Goal: Task Accomplishment & Management: Complete application form

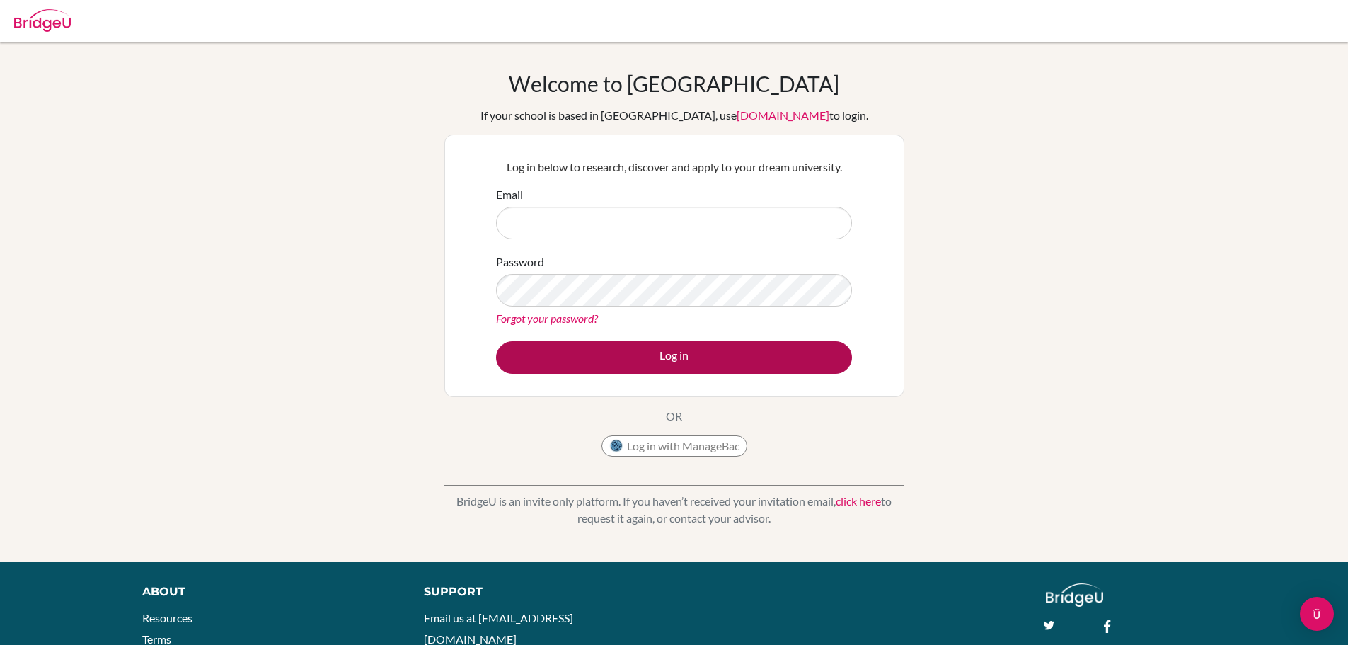
type input "[EMAIL_ADDRESS][DOMAIN_NAME]"
click at [687, 357] on button "Log in" at bounding box center [674, 357] width 356 height 33
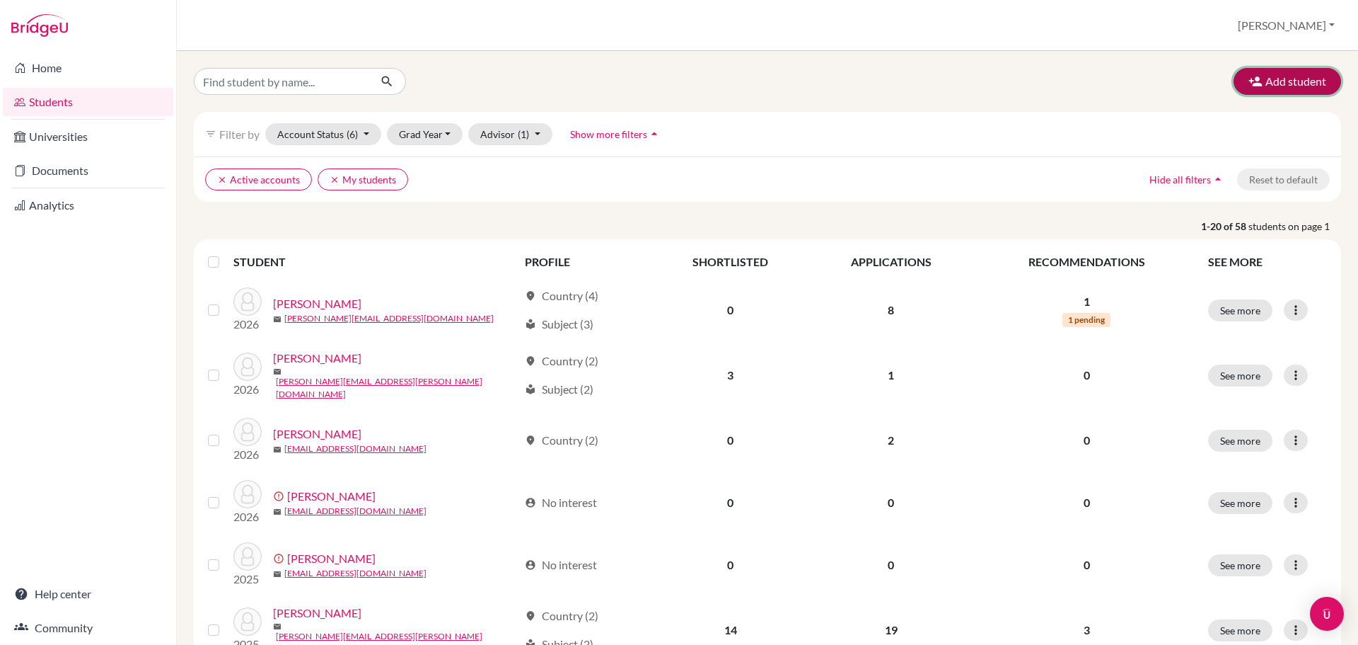
click at [1271, 75] on button "Add student" at bounding box center [1288, 81] width 108 height 27
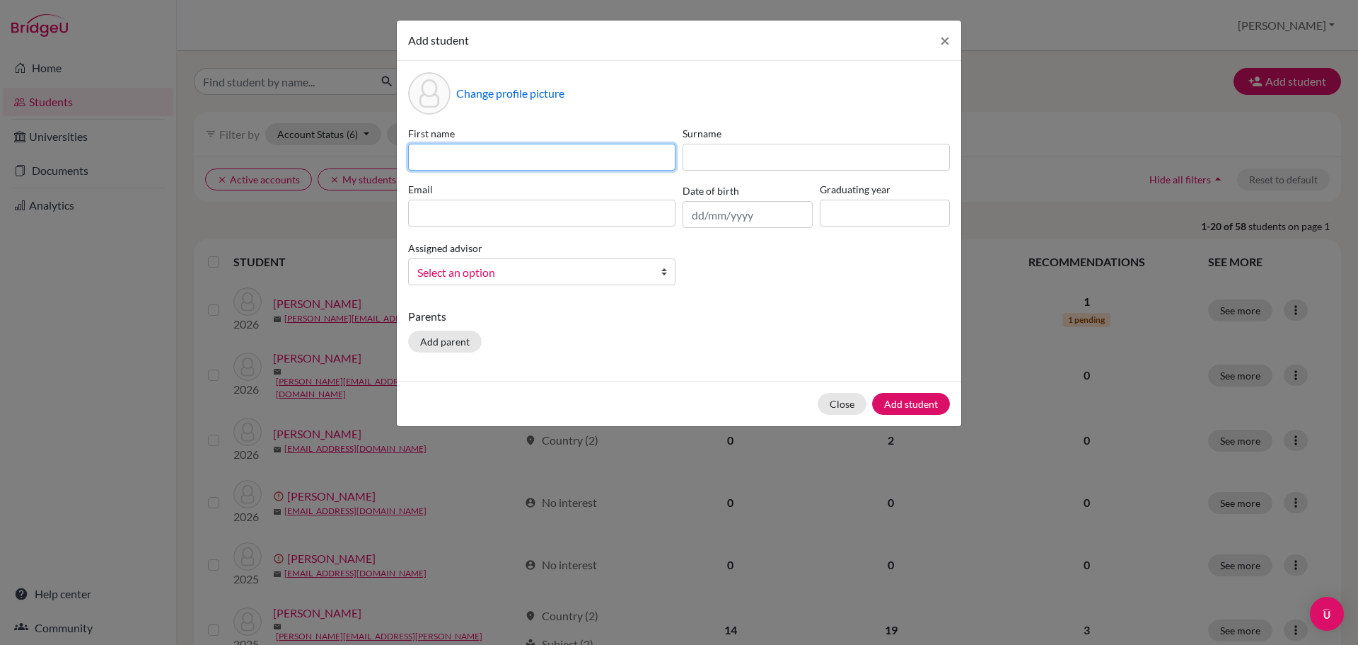
click at [589, 155] on input at bounding box center [541, 157] width 267 height 27
type input "Piper"
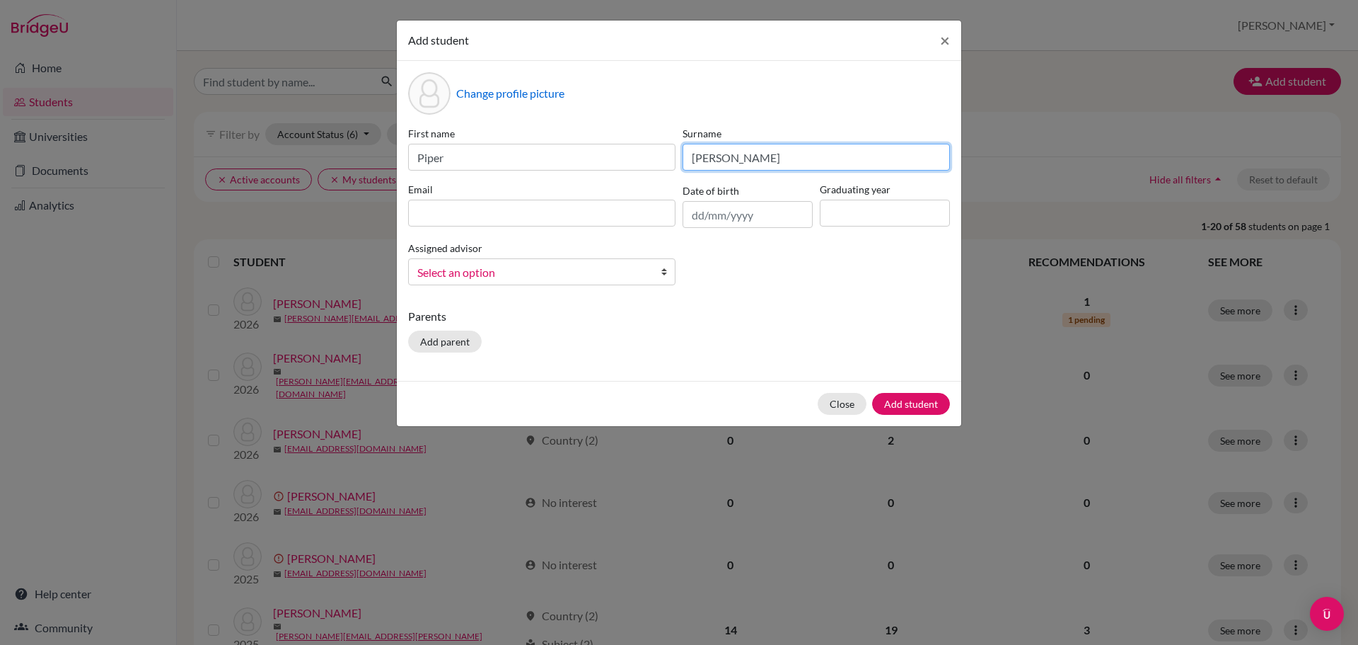
type input "[PERSON_NAME]"
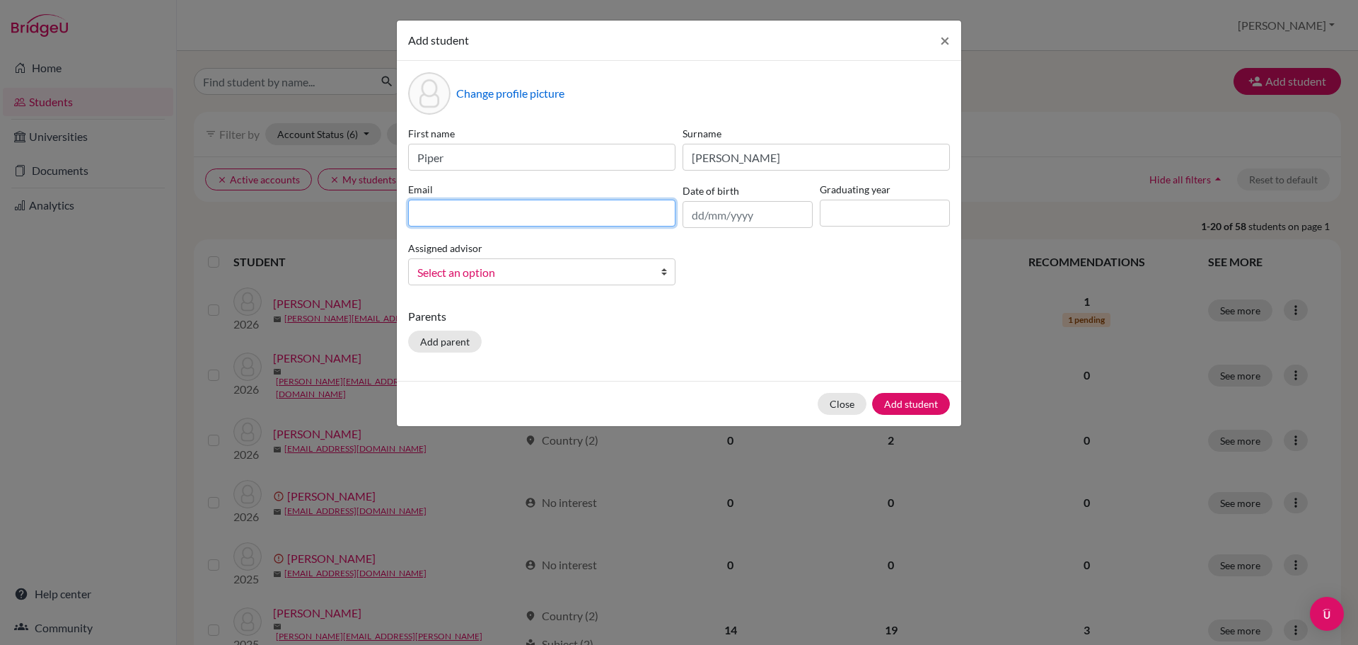
click at [560, 212] on input at bounding box center [541, 213] width 267 height 27
type input "[EMAIL_ADDRESS][PERSON_NAME][DOMAIN_NAME]"
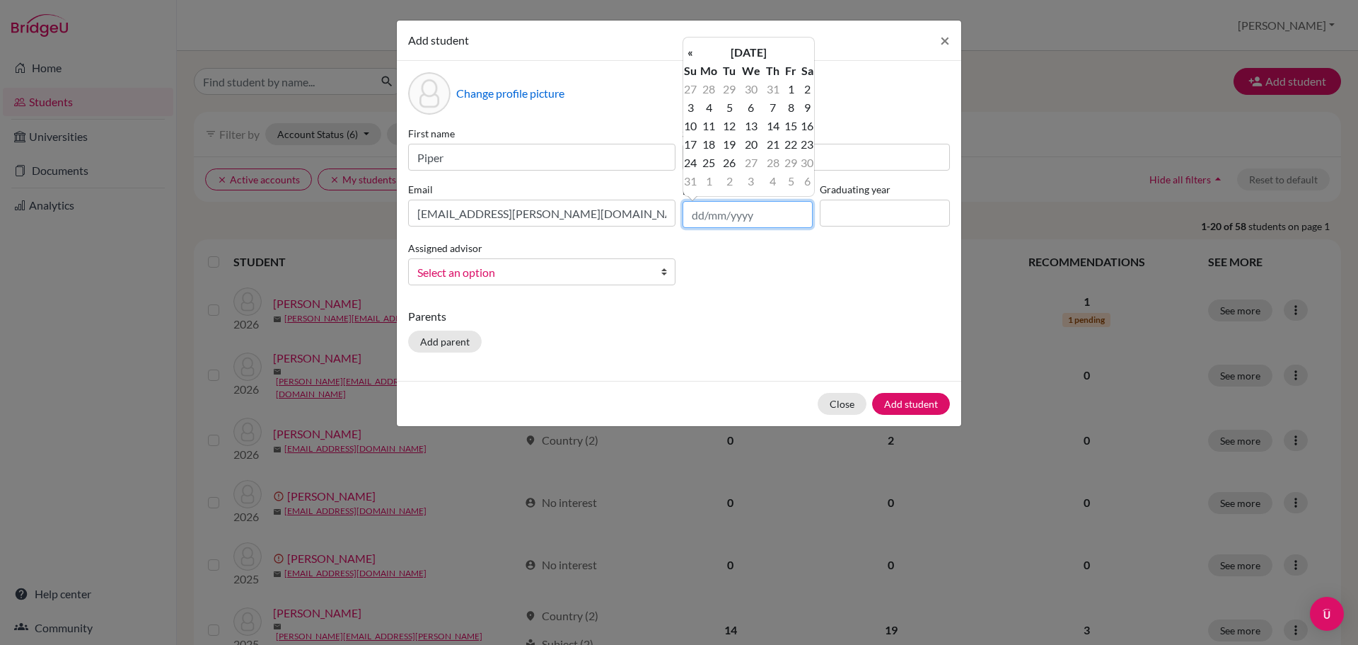
click at [707, 220] on input "text" at bounding box center [748, 214] width 130 height 27
click at [746, 213] on input "03102008" at bounding box center [748, 214] width 130 height 27
type input "[DATE]"
click at [858, 209] on input at bounding box center [885, 213] width 130 height 27
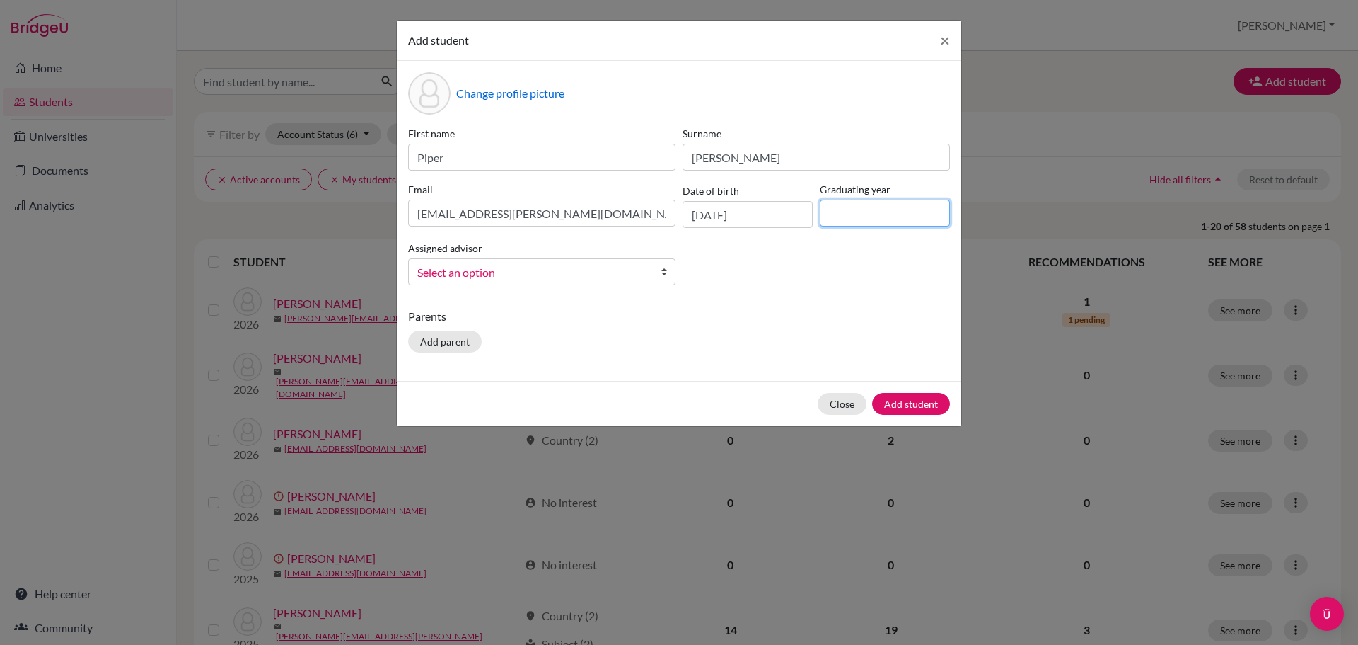
type input "2026"
click at [562, 267] on span "Select an option" at bounding box center [532, 272] width 231 height 18
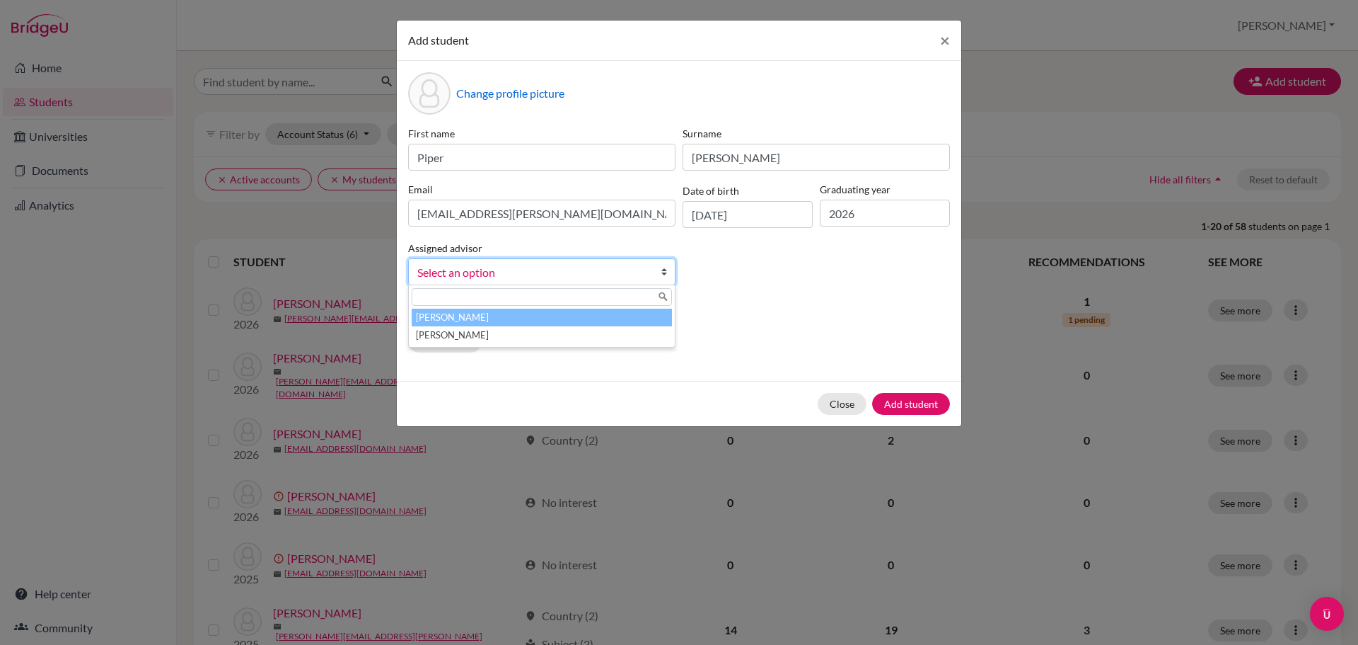
click at [543, 318] on li "[PERSON_NAME]" at bounding box center [542, 317] width 260 height 18
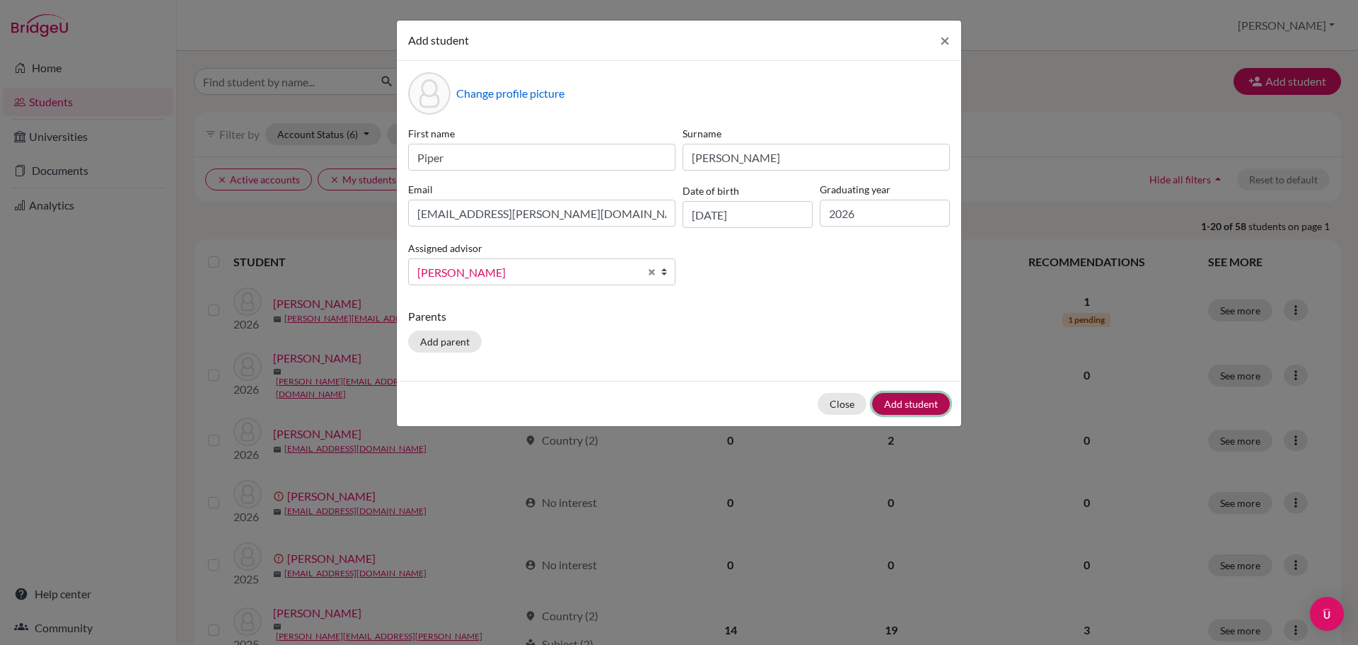
click at [915, 400] on button "Add student" at bounding box center [911, 404] width 78 height 22
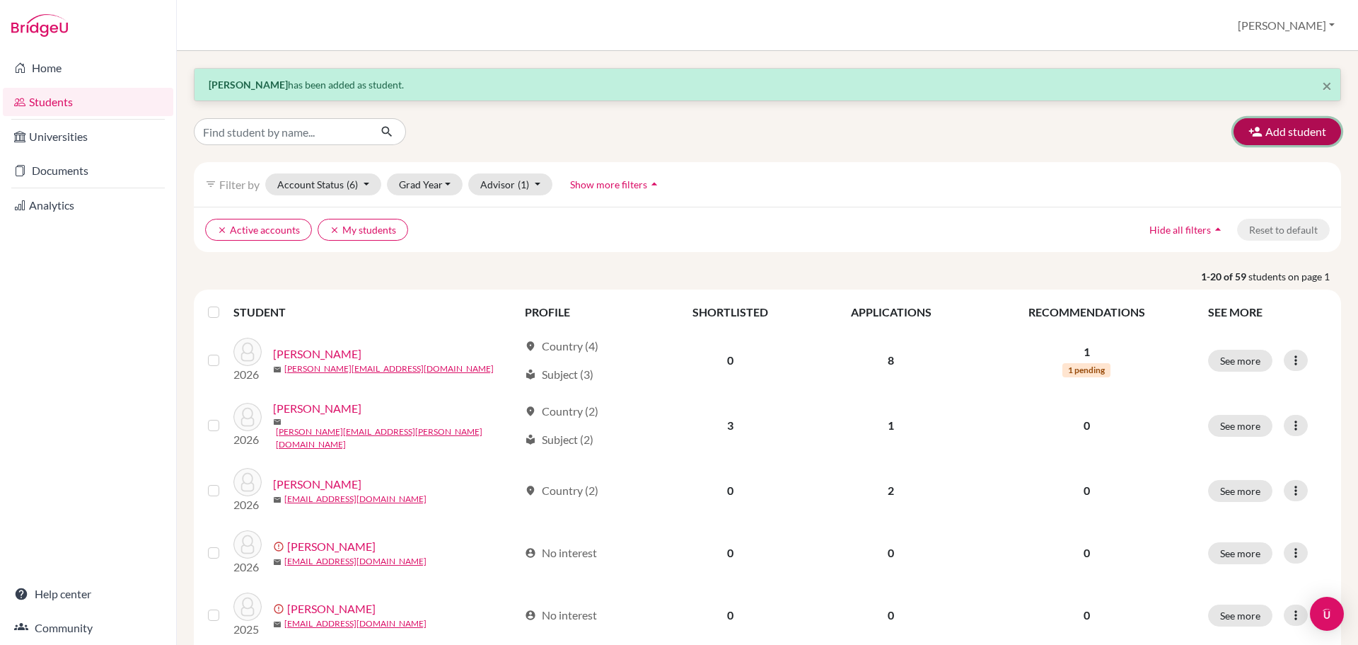
click at [1258, 129] on button "Add student" at bounding box center [1288, 131] width 108 height 27
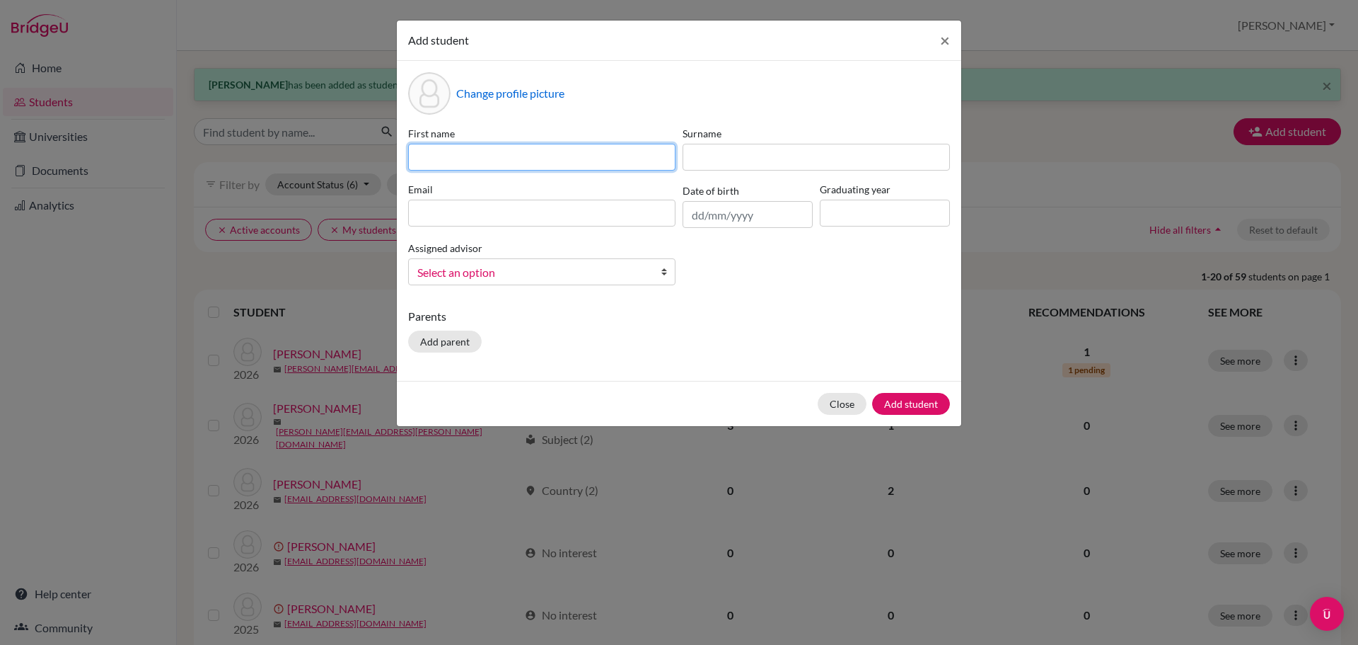
click at [575, 166] on input at bounding box center [541, 157] width 267 height 27
type input "Mawell"
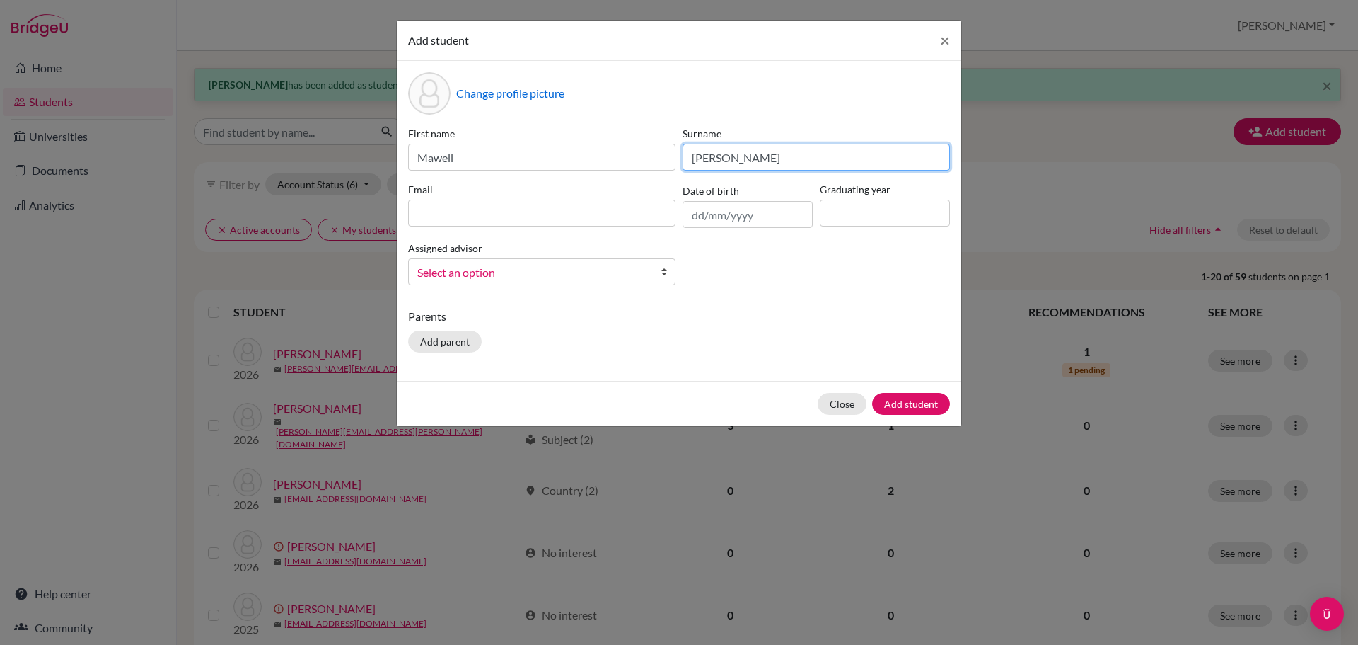
type input "[PERSON_NAME]"
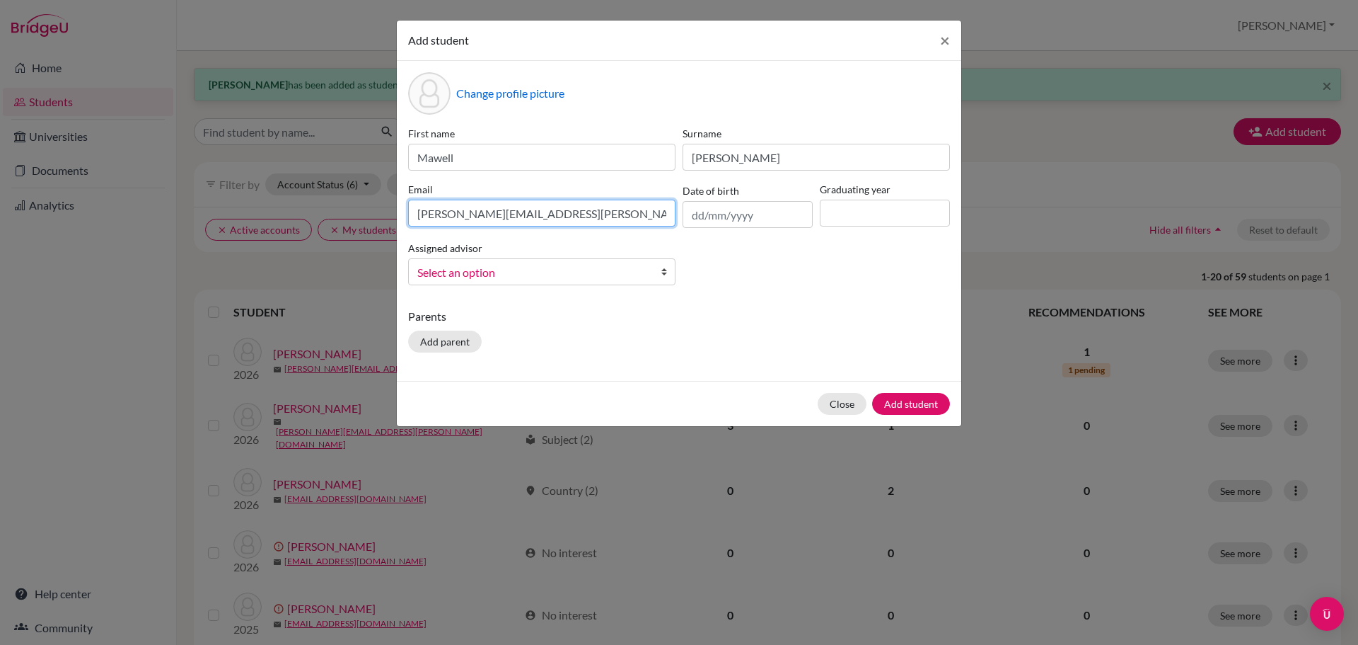
type input "[PERSON_NAME][EMAIL_ADDRESS][PERSON_NAME][DOMAIN_NAME]"
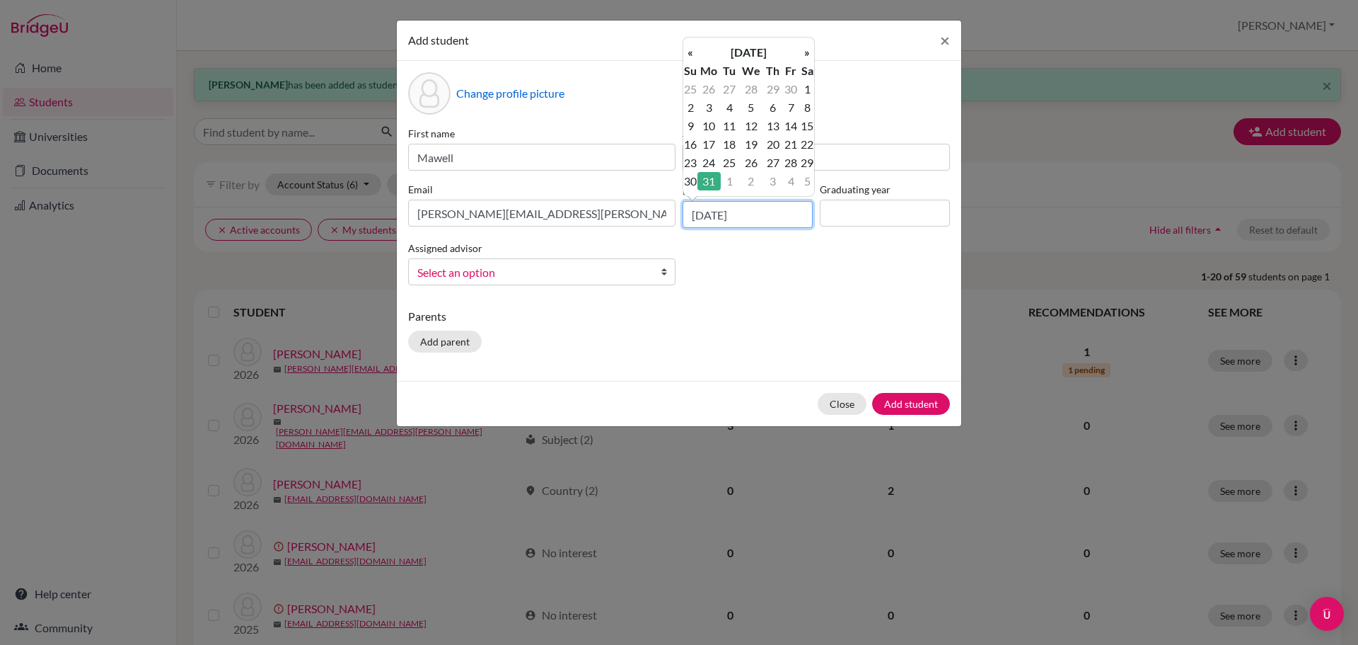
type input "[DATE]"
click at [883, 211] on input at bounding box center [885, 213] width 130 height 27
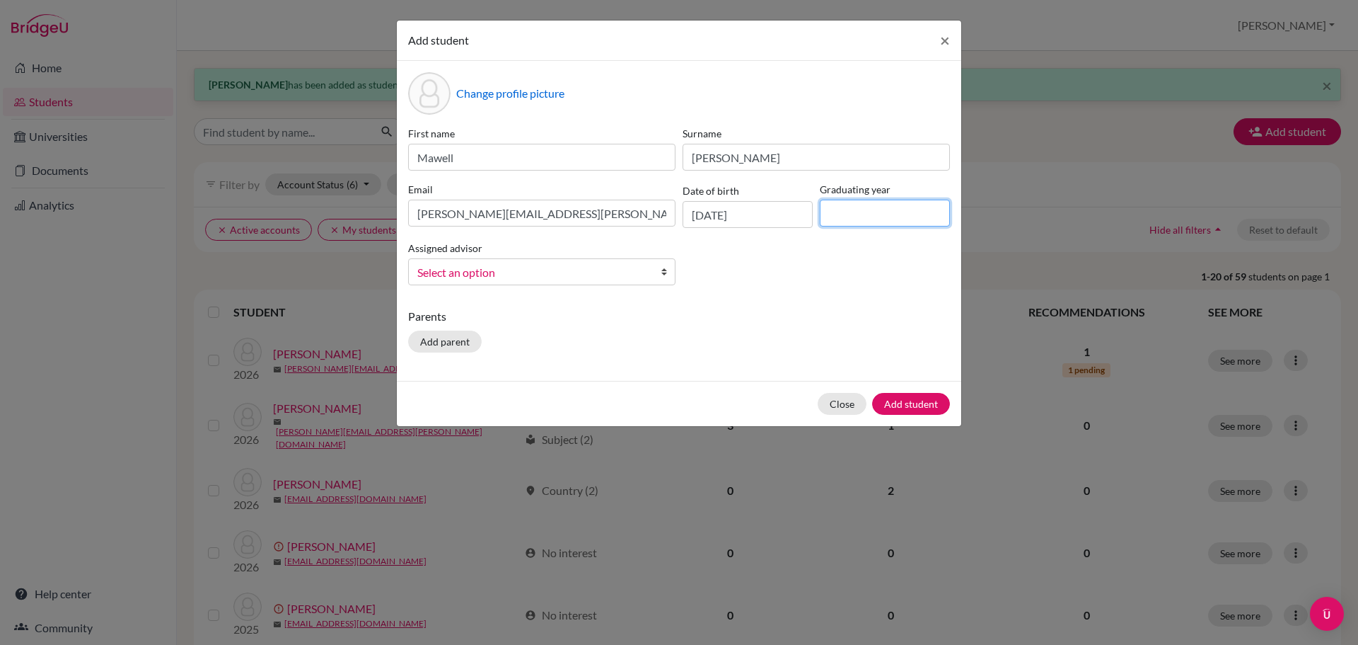
type input "2026"
click at [600, 267] on span "Select an option" at bounding box center [532, 272] width 231 height 18
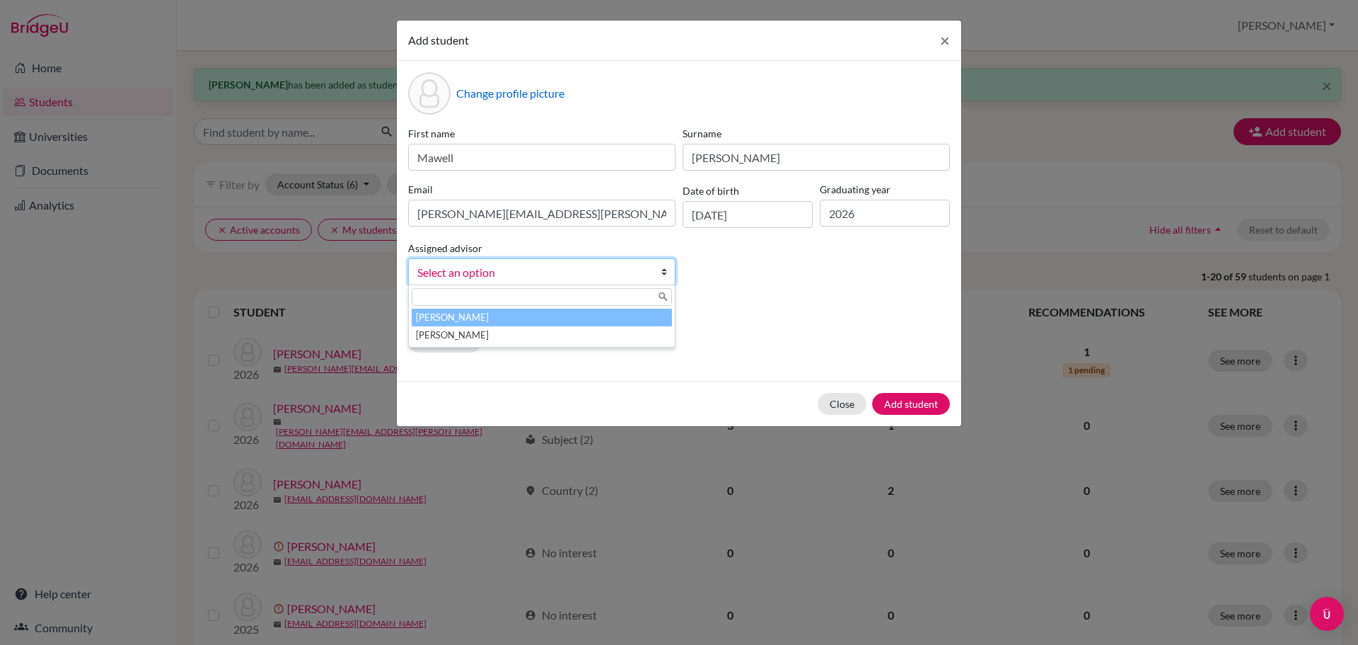
click at [606, 318] on li "[PERSON_NAME]" at bounding box center [542, 317] width 260 height 18
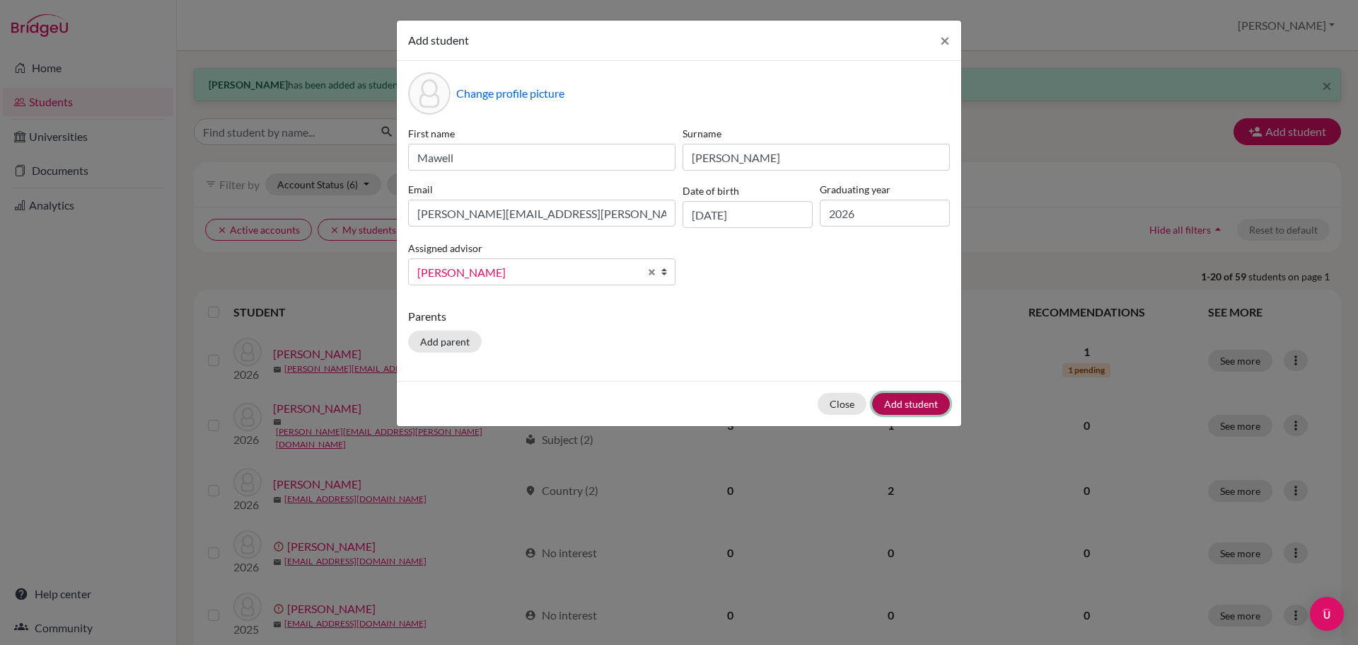
click at [920, 404] on button "Add student" at bounding box center [911, 404] width 78 height 22
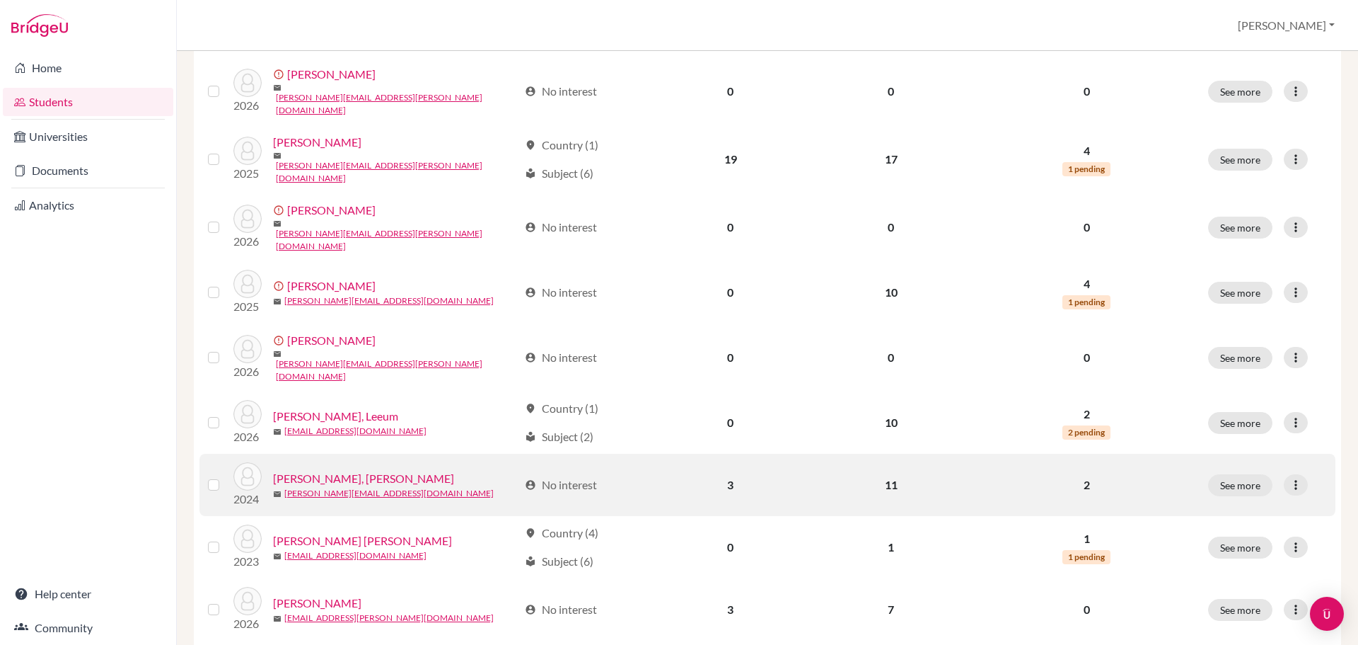
scroll to position [1024, 0]
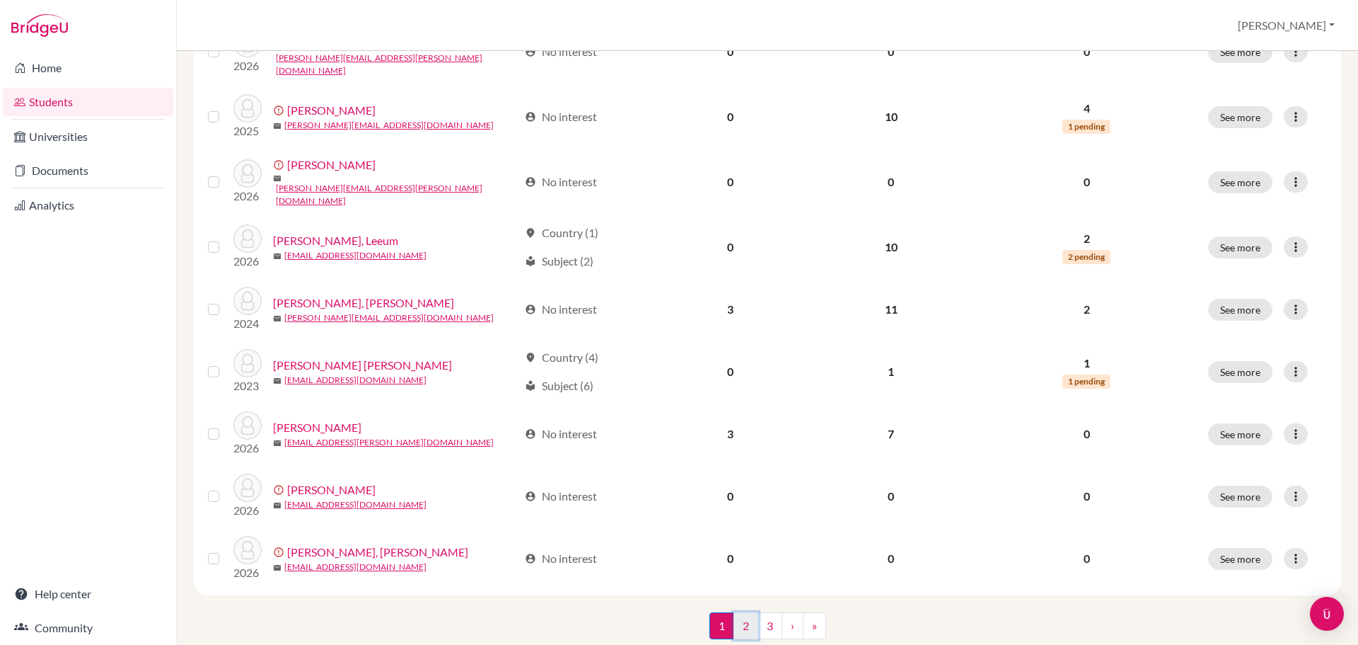
click at [744, 612] on link "2" at bounding box center [746, 625] width 25 height 27
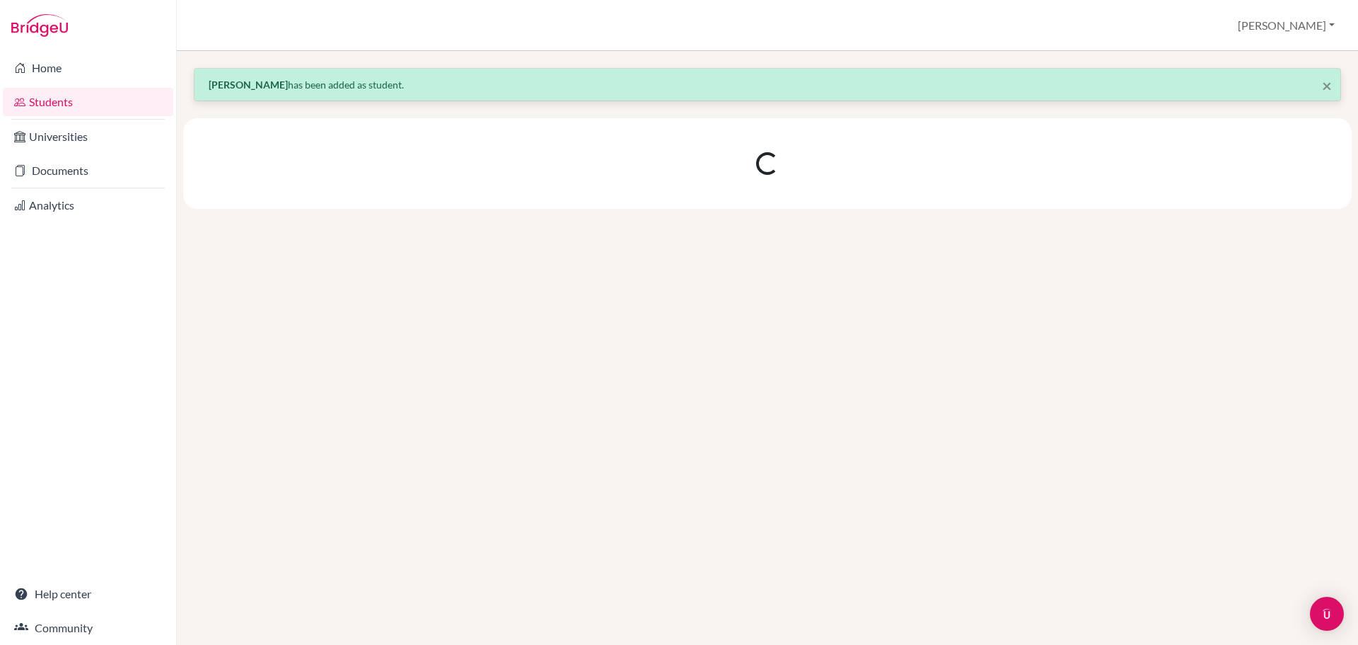
scroll to position [0, 0]
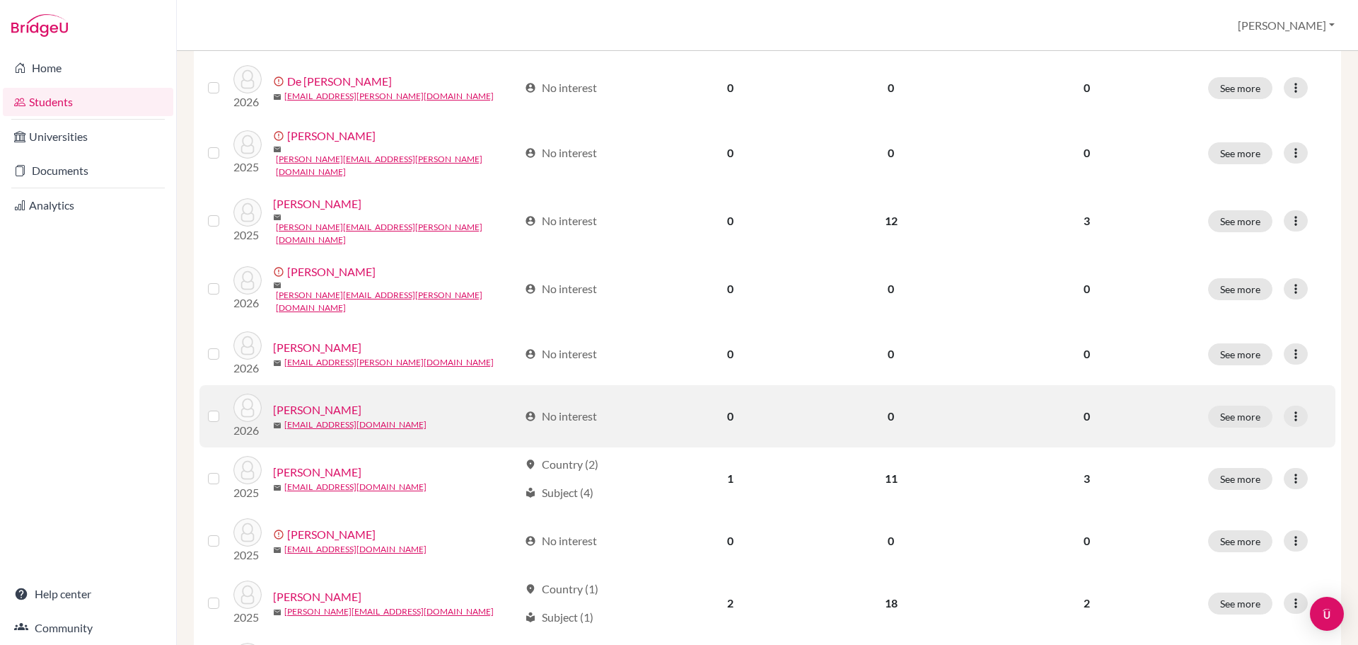
scroll to position [354, 0]
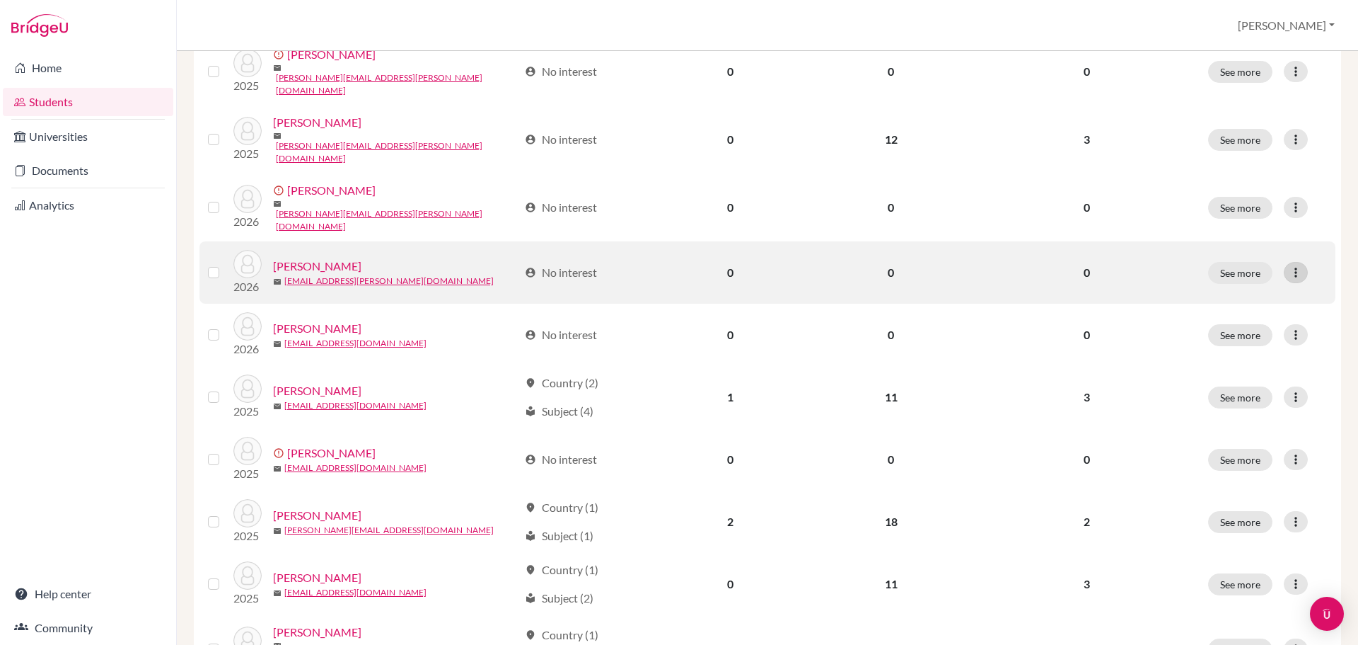
click at [1293, 265] on icon at bounding box center [1296, 272] width 14 height 14
click at [1240, 283] on button "Edit student" at bounding box center [1224, 285] width 112 height 23
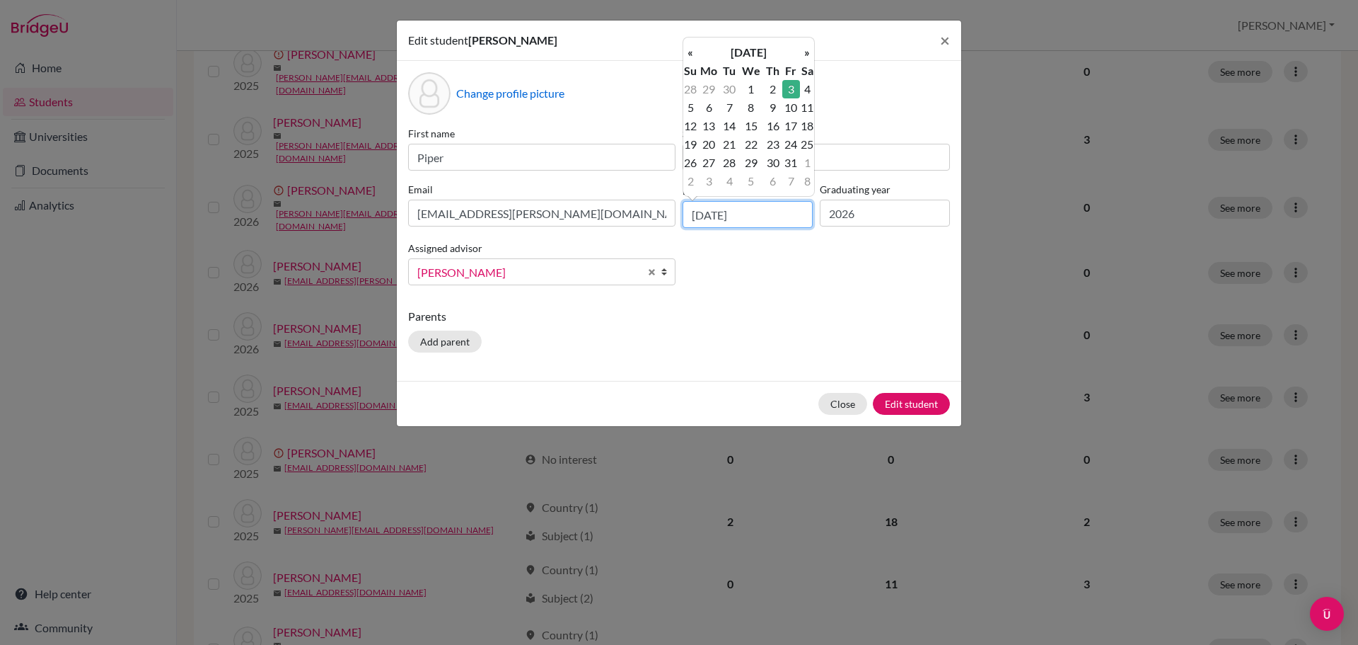
click at [767, 216] on input "[DATE]" at bounding box center [748, 214] width 130 height 27
drag, startPoint x: 767, startPoint y: 216, endPoint x: 654, endPoint y: 233, distance: 114.5
click at [654, 233] on div "First name [PERSON_NAME] Surname [PERSON_NAME] Email [PERSON_NAME][EMAIL_ADDRES…" at bounding box center [679, 211] width 549 height 171
type input "[DATE]"
click at [914, 408] on button "Edit student" at bounding box center [911, 404] width 77 height 22
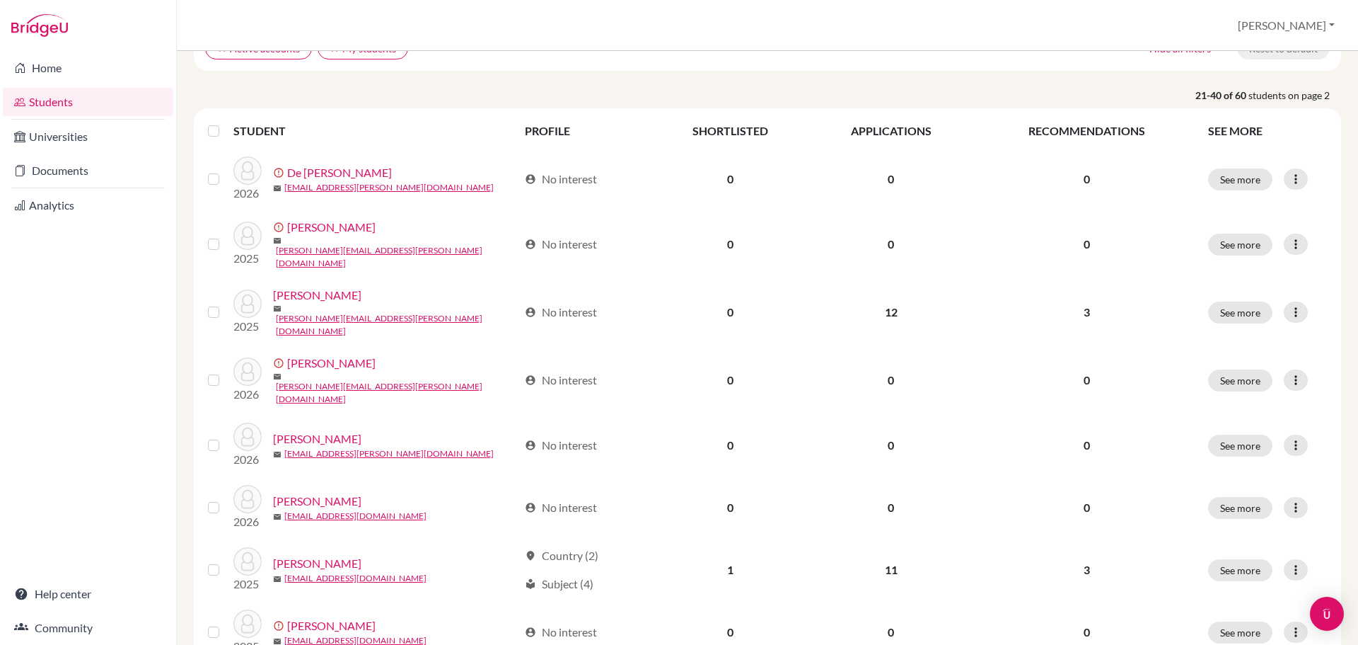
scroll to position [0, 0]
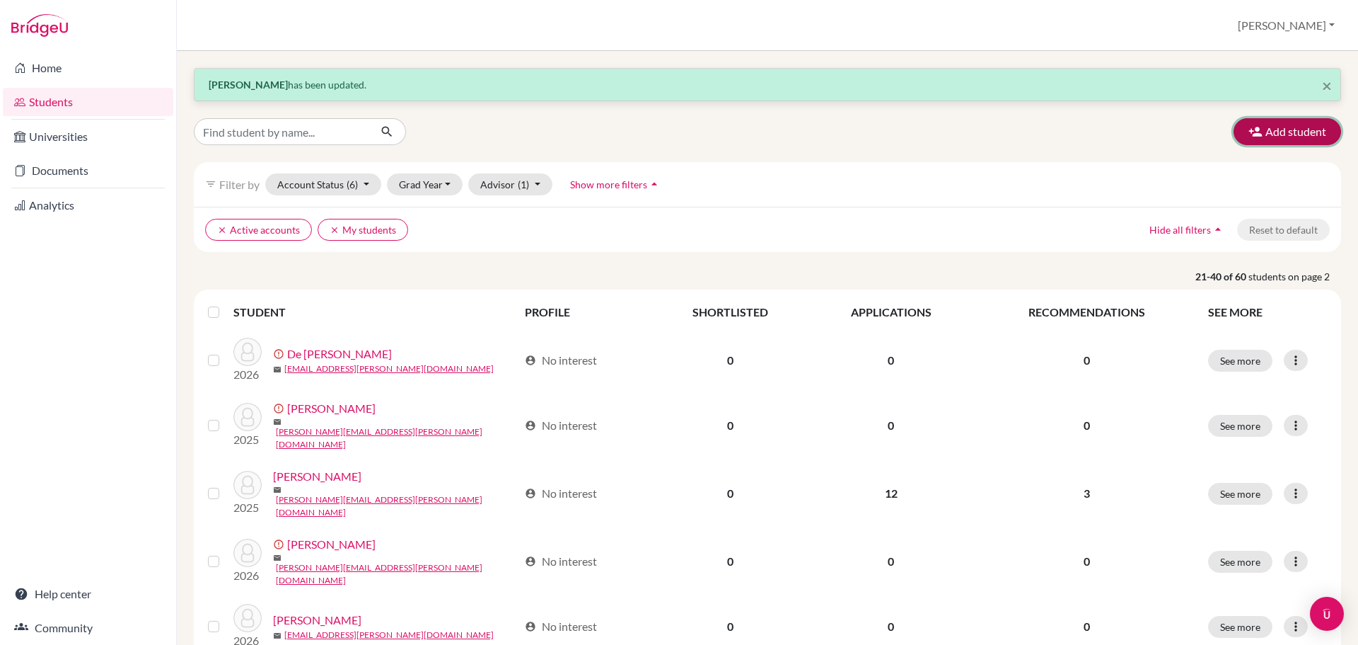
click at [1257, 128] on button "Add student" at bounding box center [1288, 131] width 108 height 27
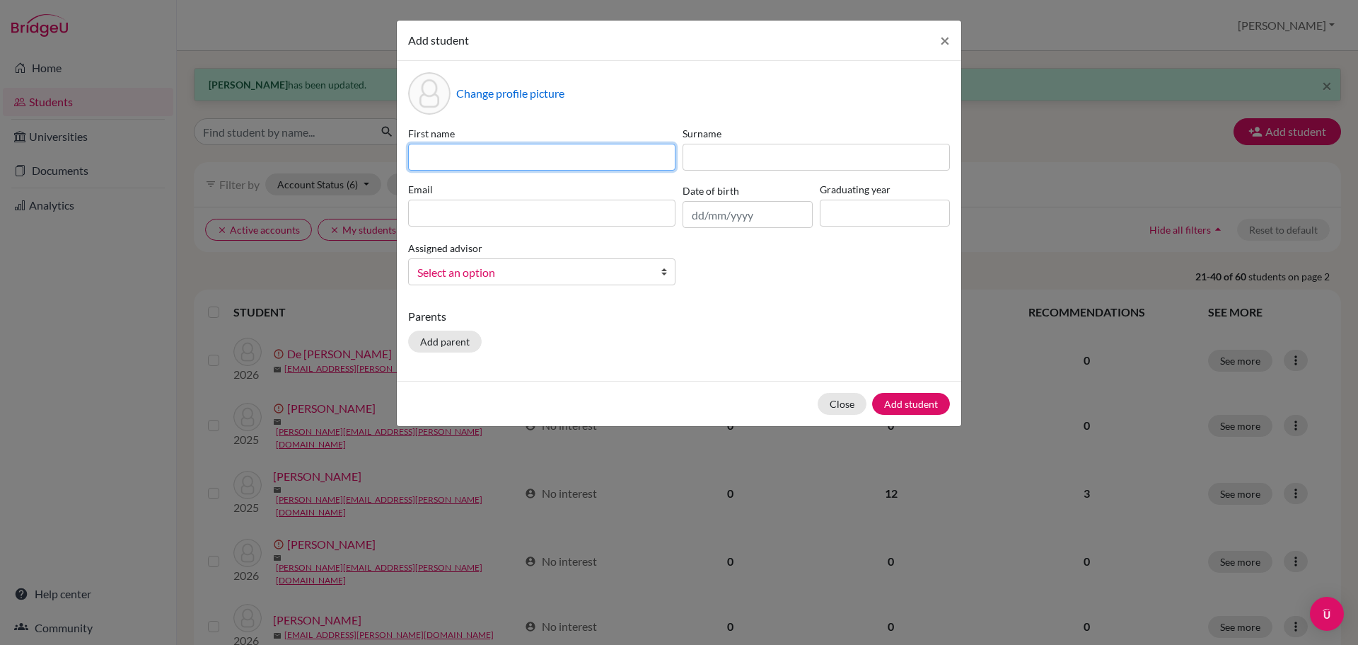
click at [522, 153] on input at bounding box center [541, 157] width 267 height 27
type input "Gabriella"
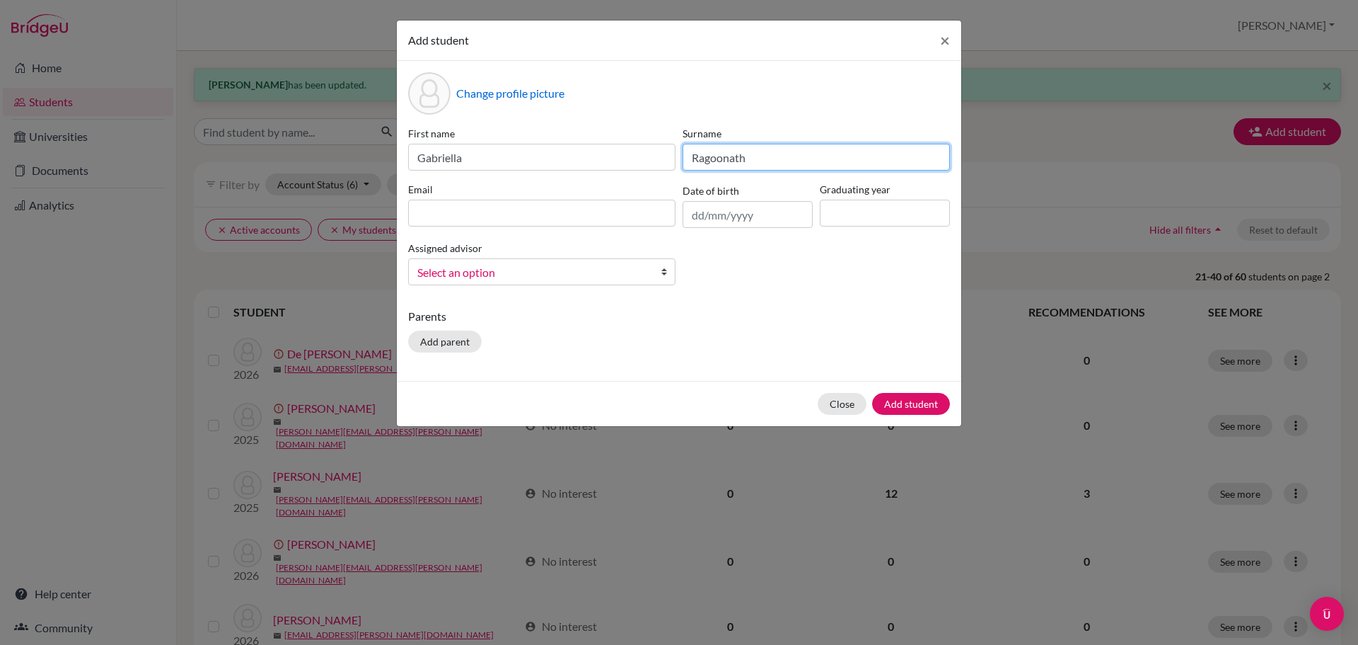
type input "Ragoonath"
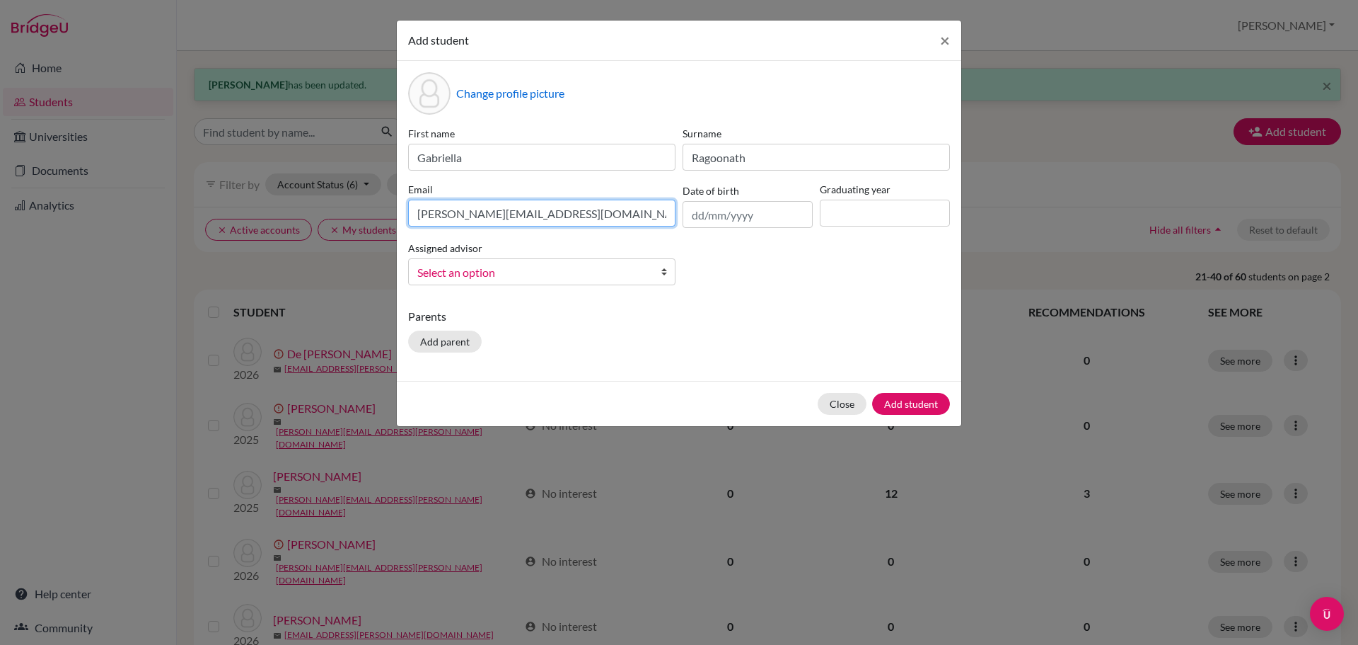
type input "[PERSON_NAME][EMAIL_ADDRESS][DOMAIN_NAME]"
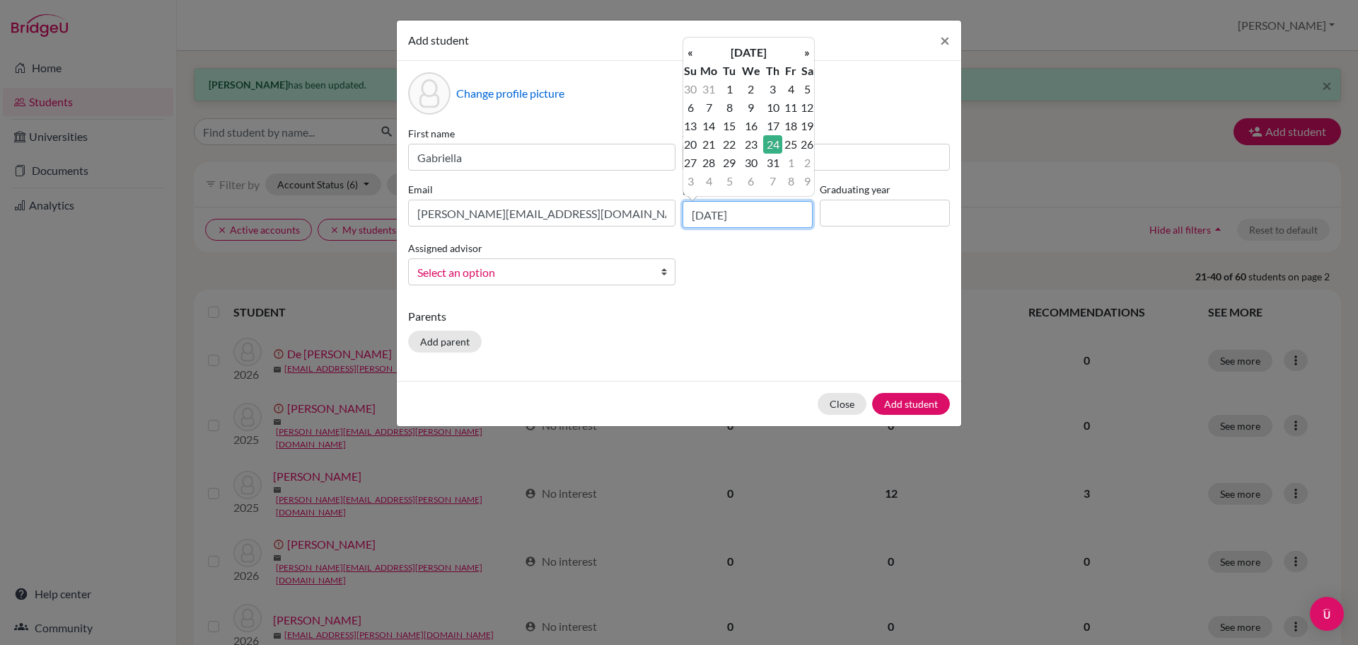
type input "[DATE]"
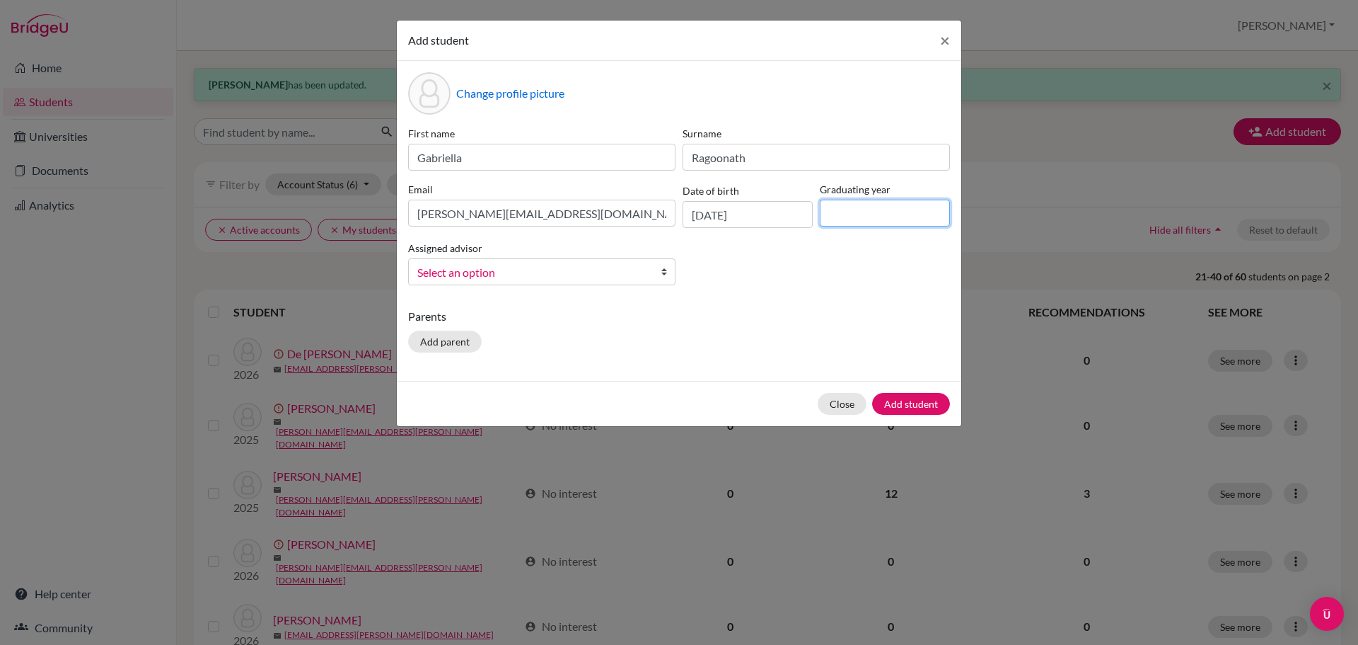
click at [908, 219] on input at bounding box center [885, 213] width 130 height 27
type input "2026"
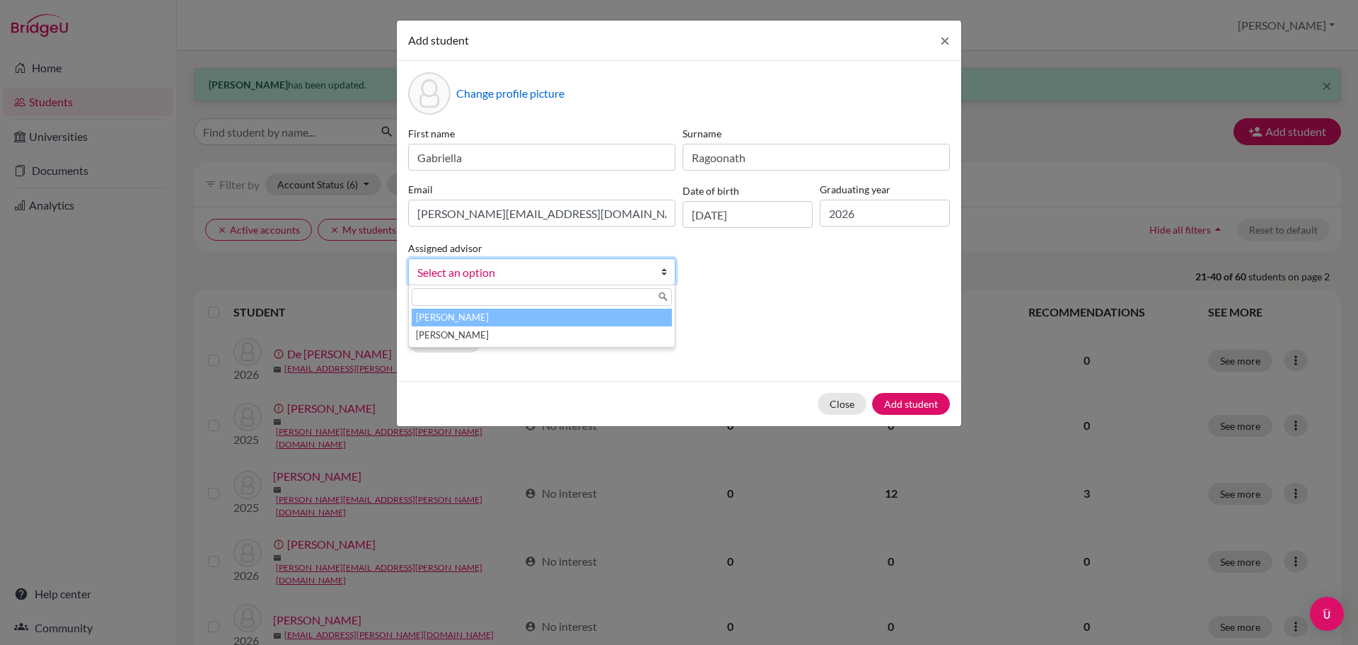
click at [636, 279] on span "Select an option" at bounding box center [532, 272] width 231 height 18
click at [630, 320] on li "[PERSON_NAME]" at bounding box center [542, 317] width 260 height 18
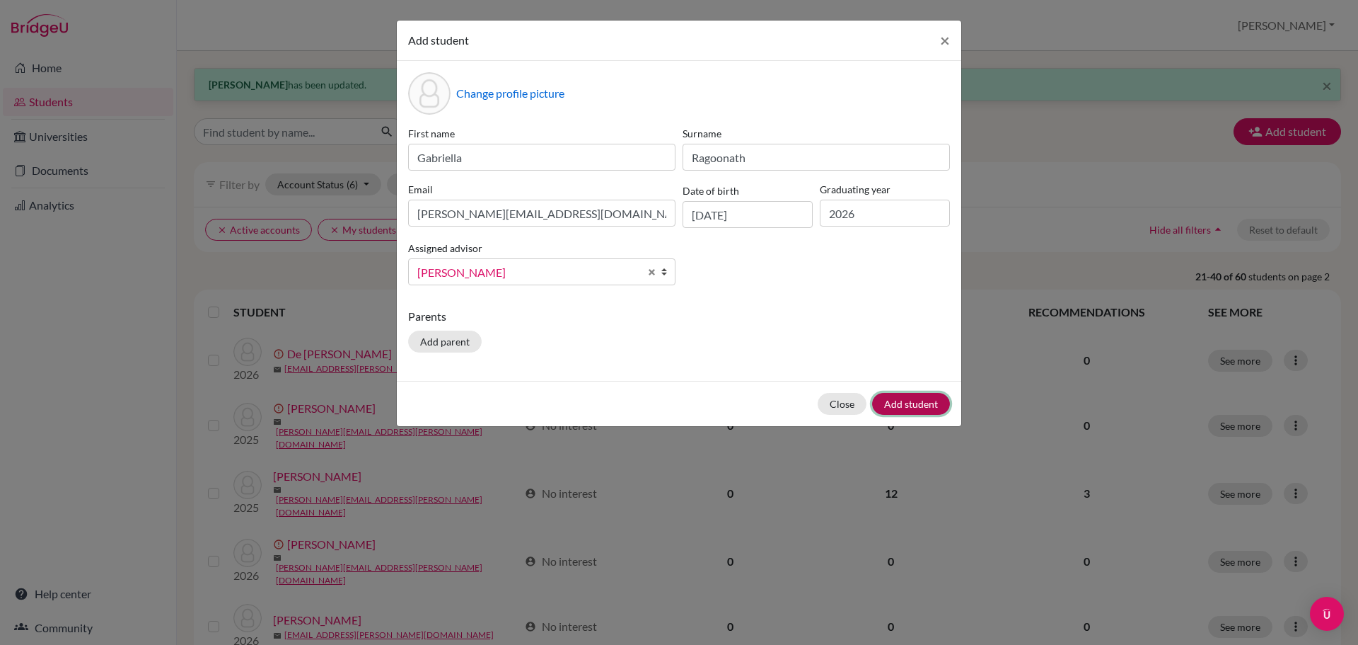
click at [910, 408] on button "Add student" at bounding box center [911, 404] width 78 height 22
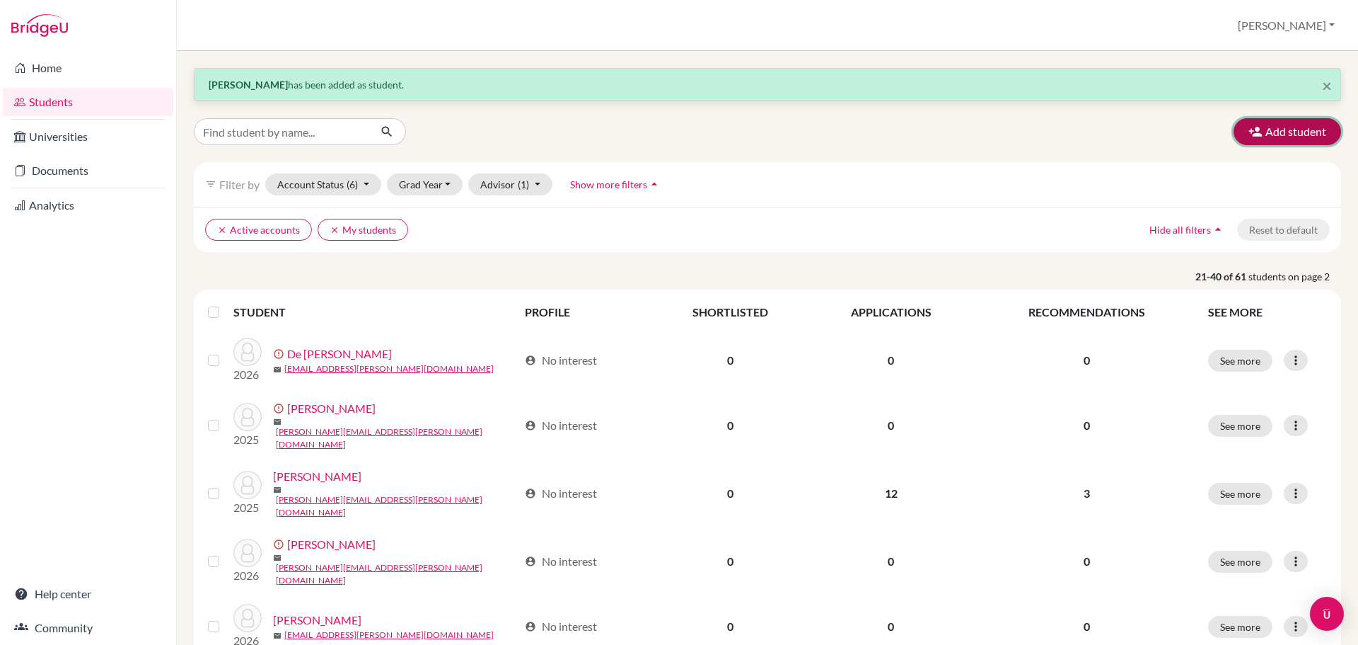
click at [1281, 132] on button "Add student" at bounding box center [1288, 131] width 108 height 27
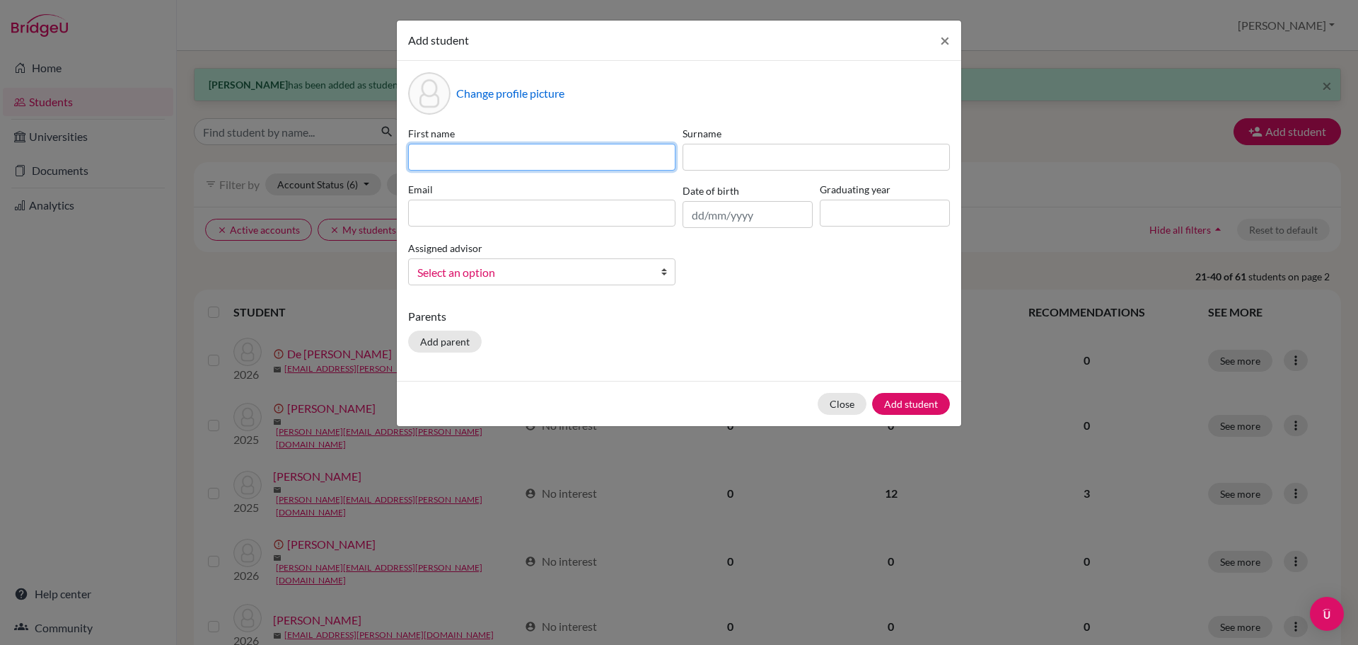
click at [499, 151] on input at bounding box center [541, 157] width 267 height 27
type input "[PERSON_NAME]"
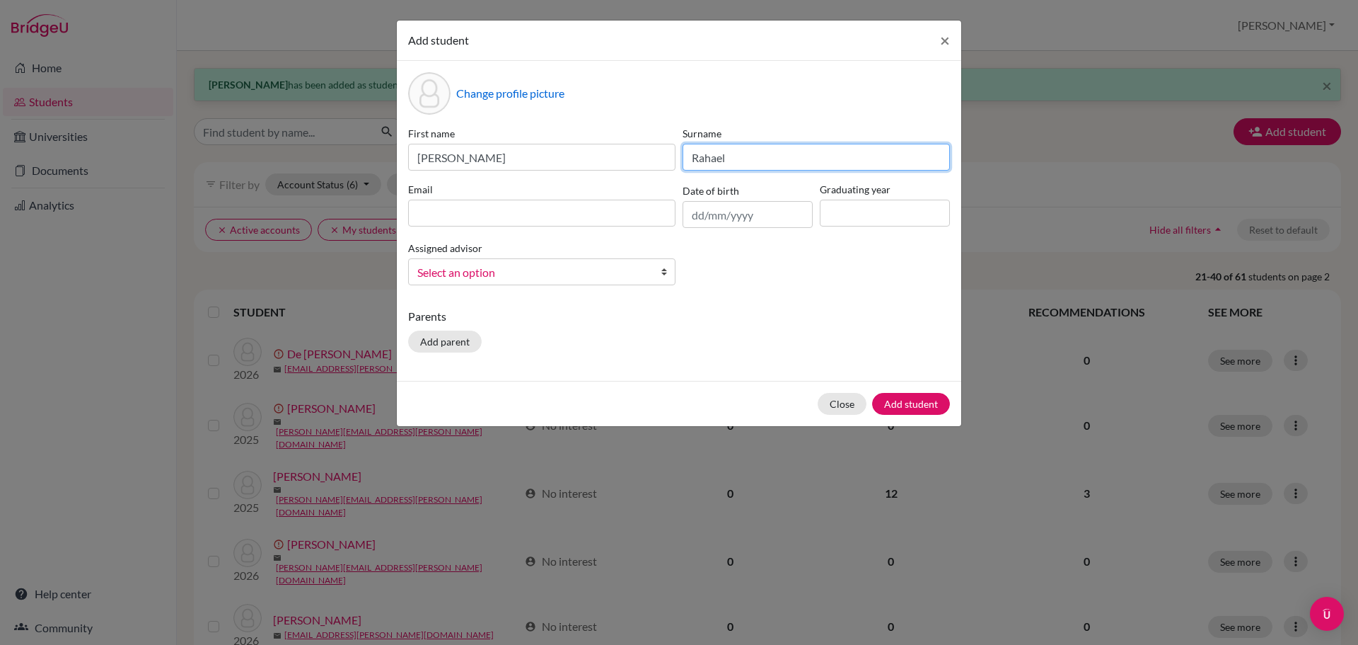
type input "Rahael"
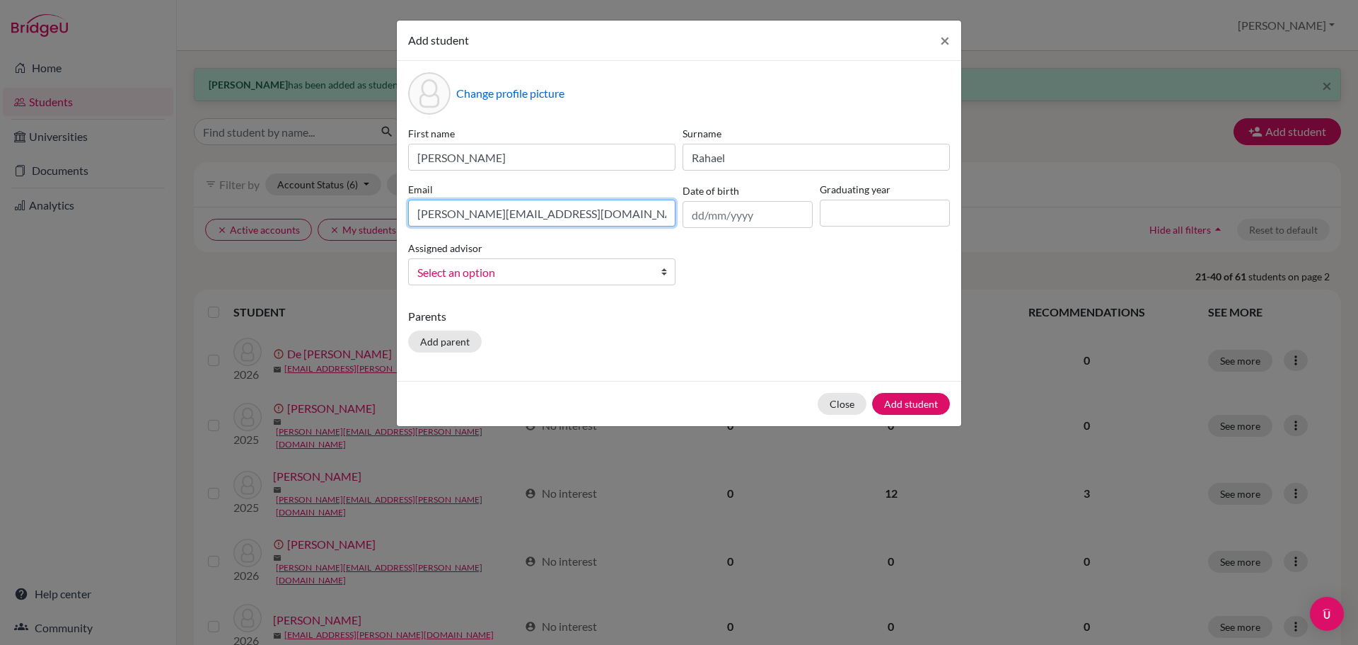
type input "[PERSON_NAME][EMAIL_ADDRESS][DOMAIN_NAME]"
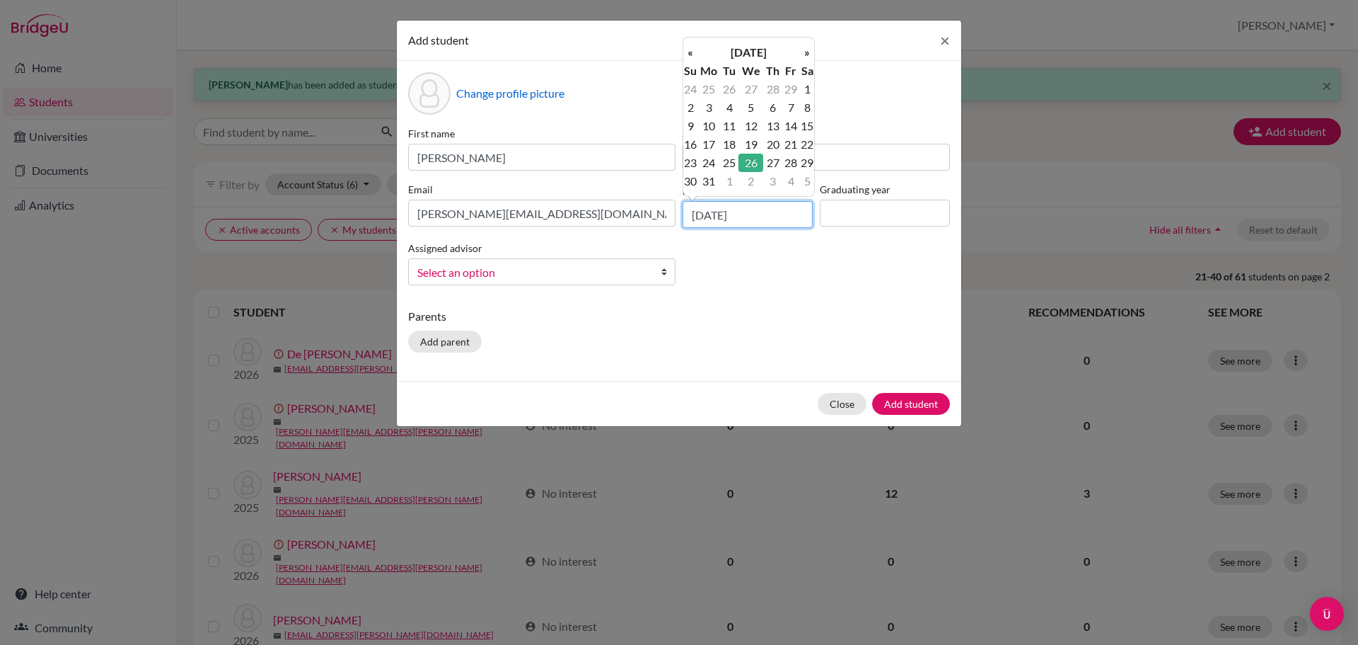
type input "[DATE]"
click at [928, 222] on input at bounding box center [885, 213] width 130 height 27
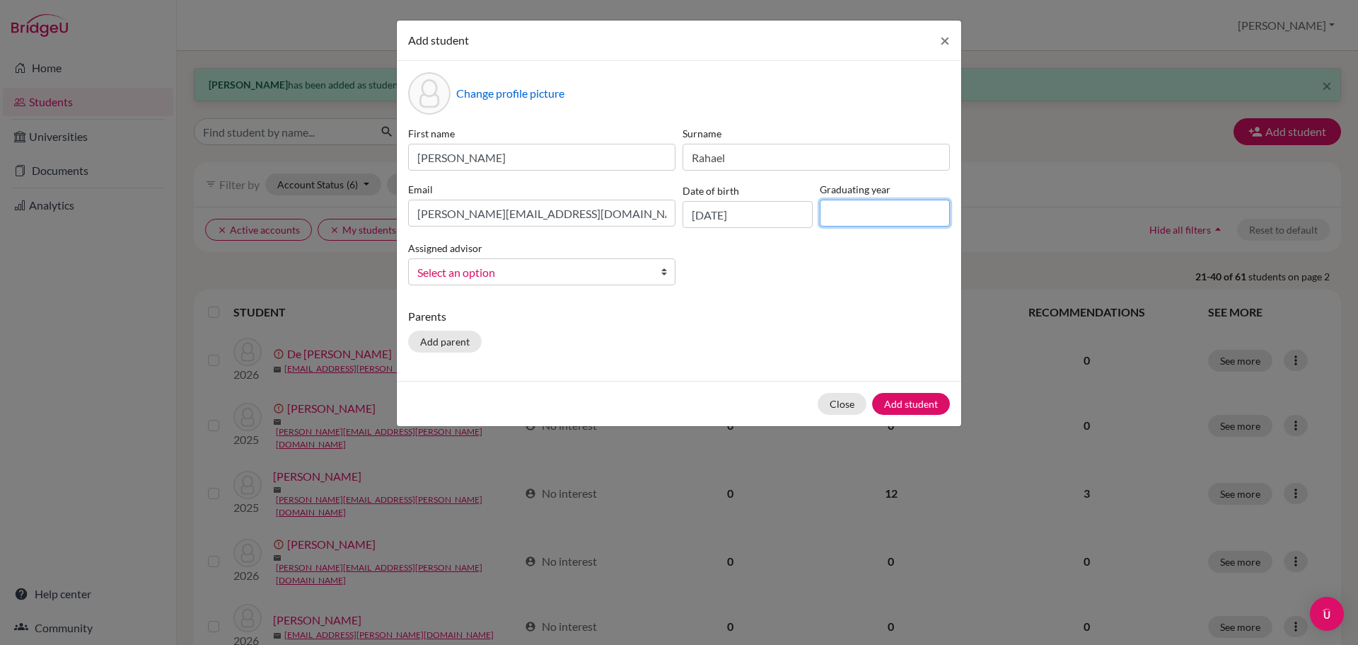
type input "2026"
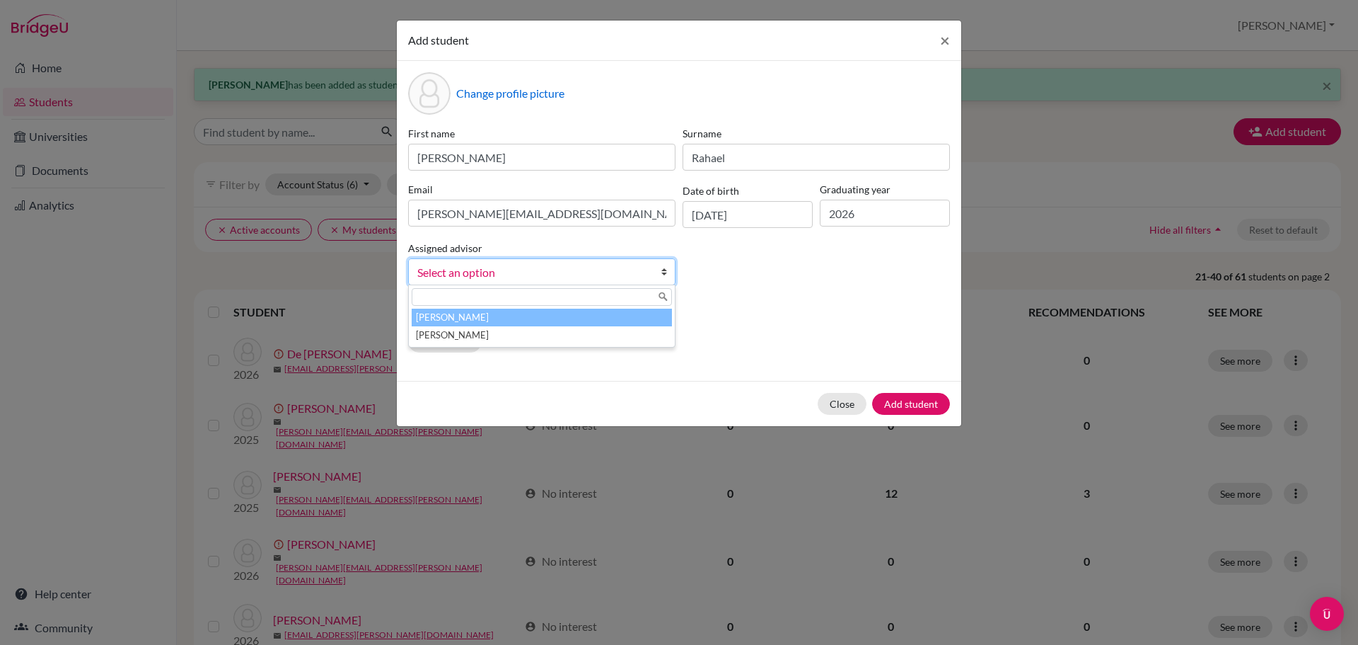
click at [600, 279] on span "Select an option" at bounding box center [532, 272] width 231 height 18
click at [581, 314] on li "[PERSON_NAME]" at bounding box center [542, 317] width 260 height 18
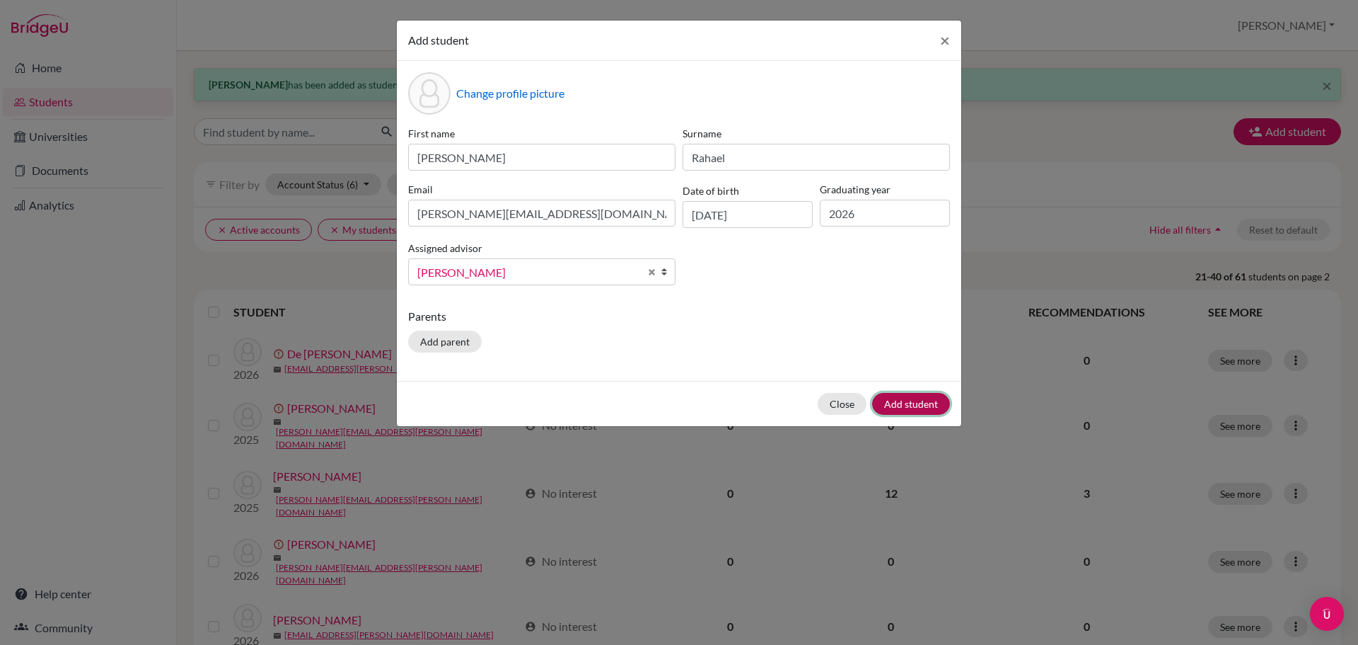
click at [897, 403] on button "Add student" at bounding box center [911, 404] width 78 height 22
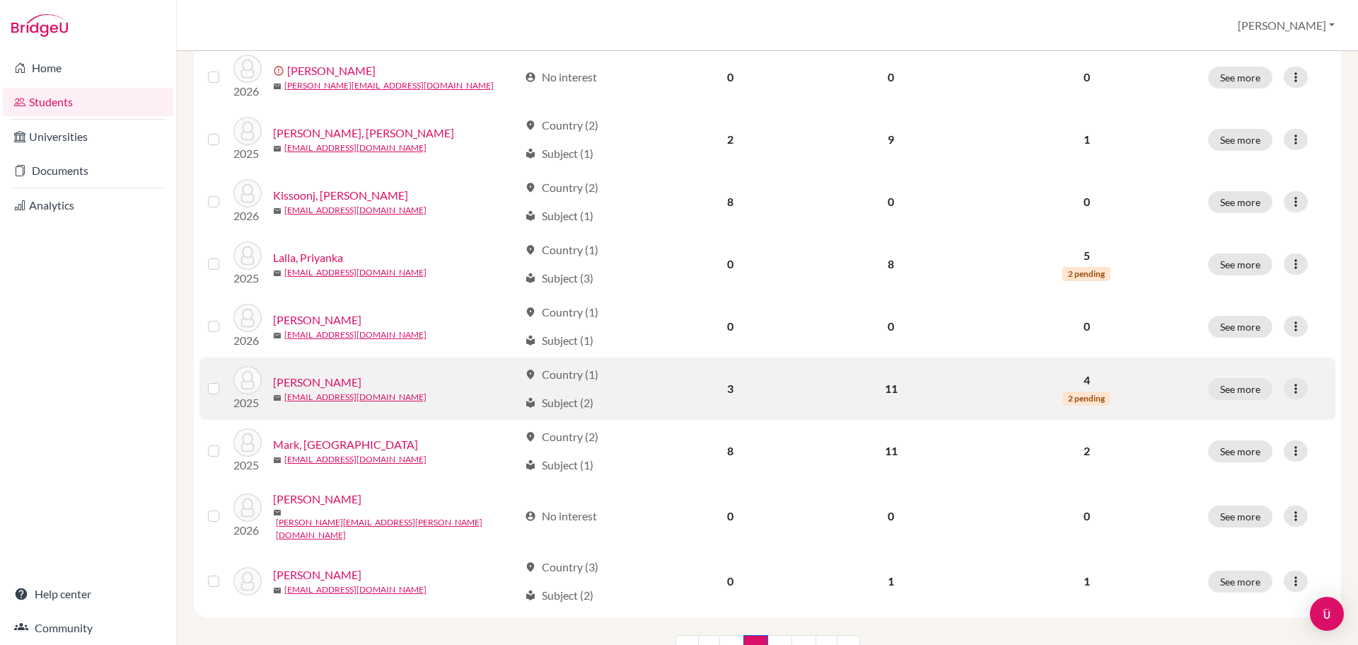
scroll to position [1024, 0]
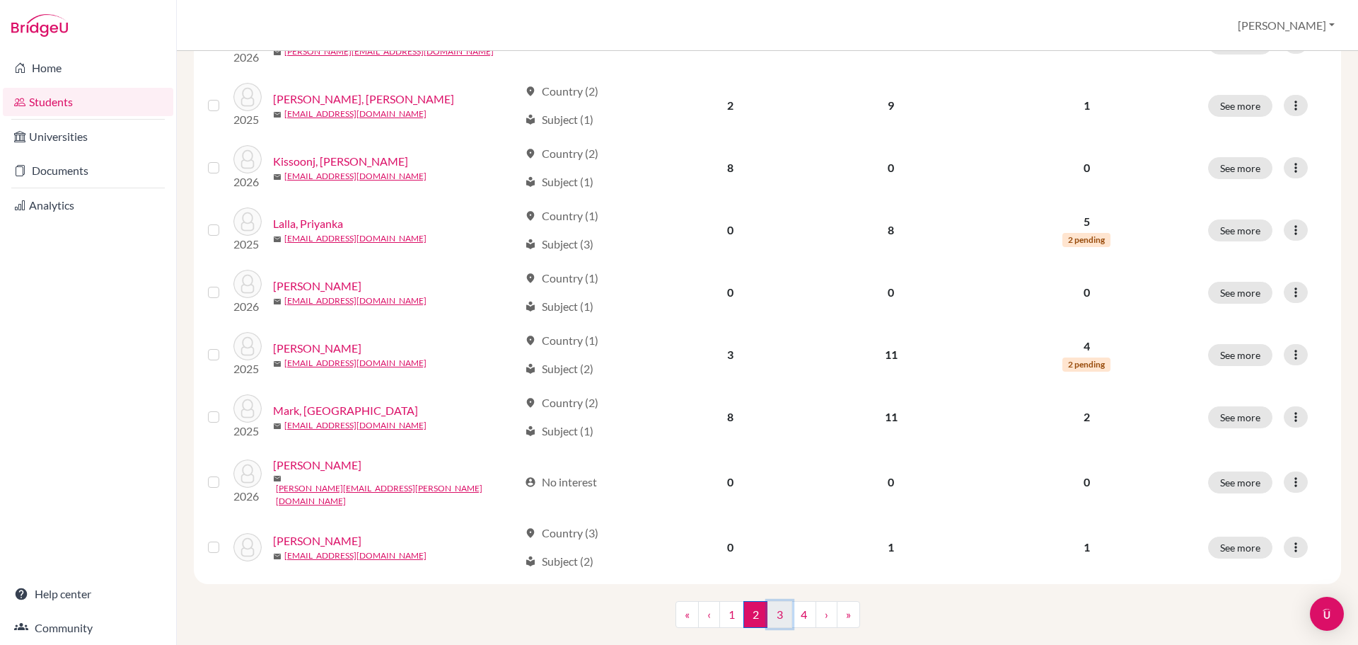
click at [769, 601] on link "3" at bounding box center [780, 614] width 25 height 27
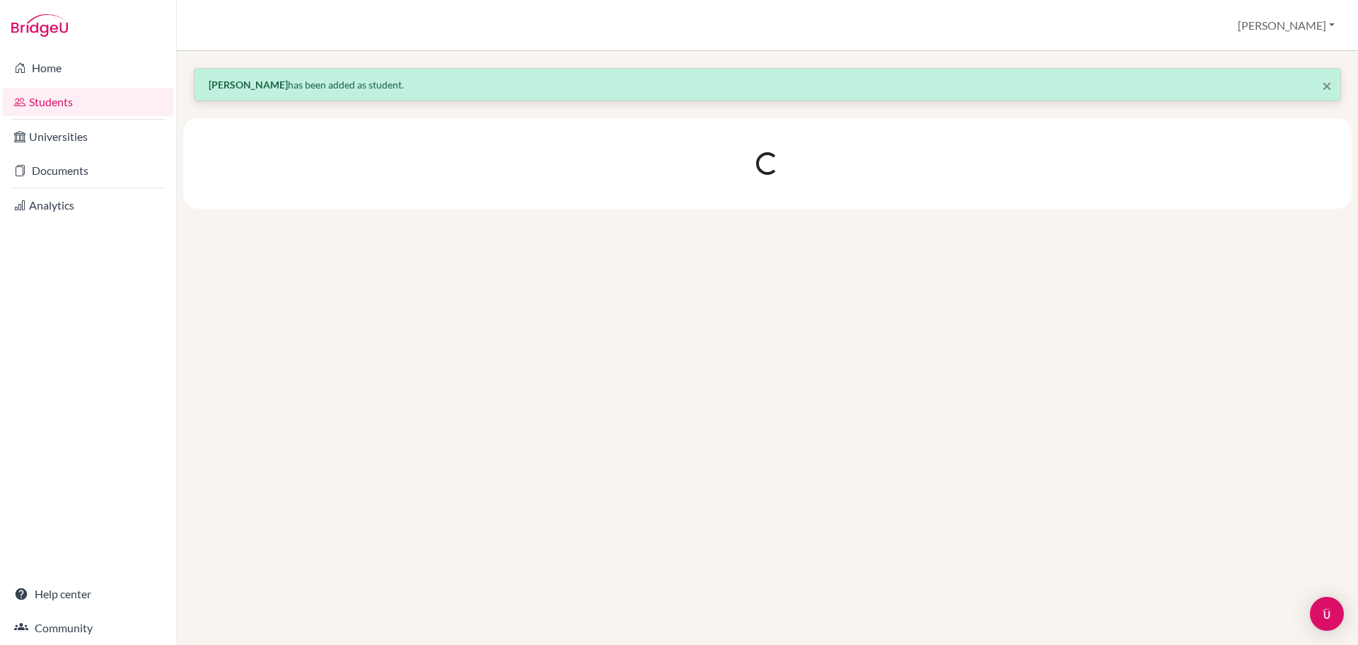
scroll to position [0, 0]
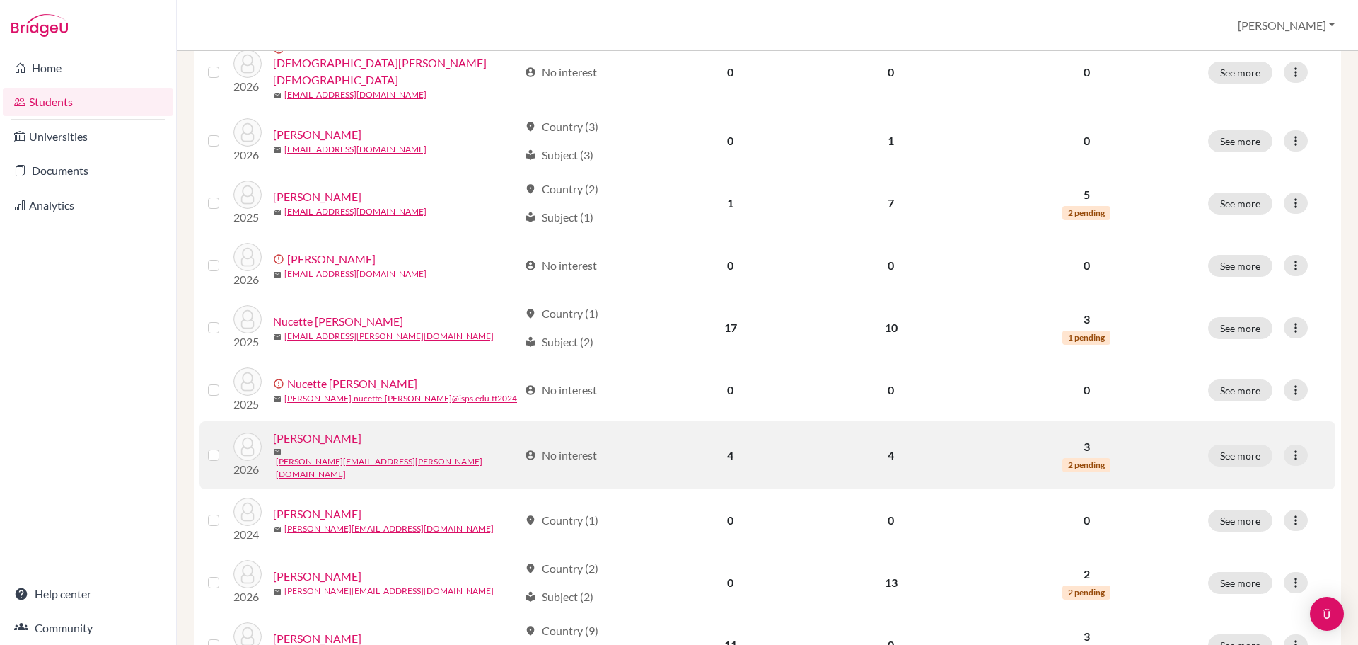
scroll to position [458, 0]
